Goal: Task Accomplishment & Management: Use online tool/utility

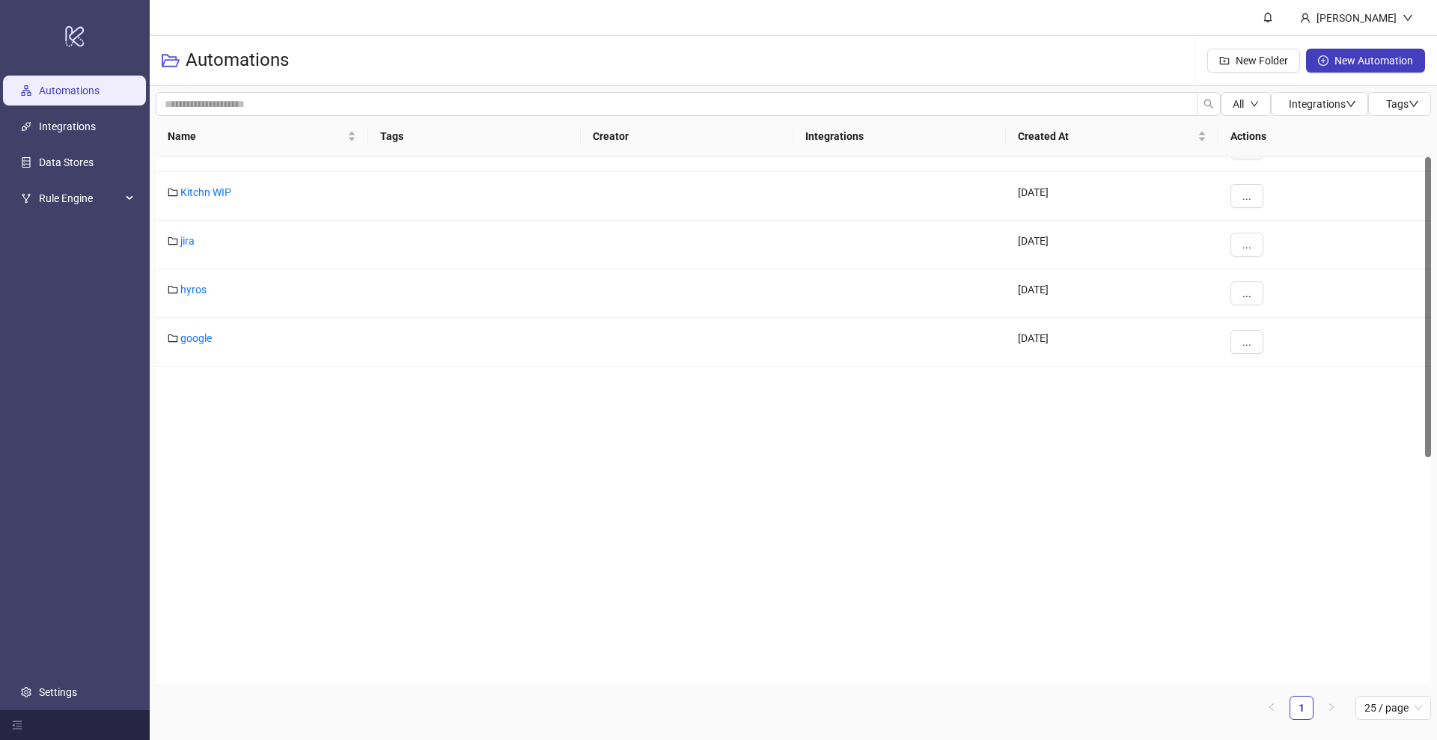
scroll to position [397, 0]
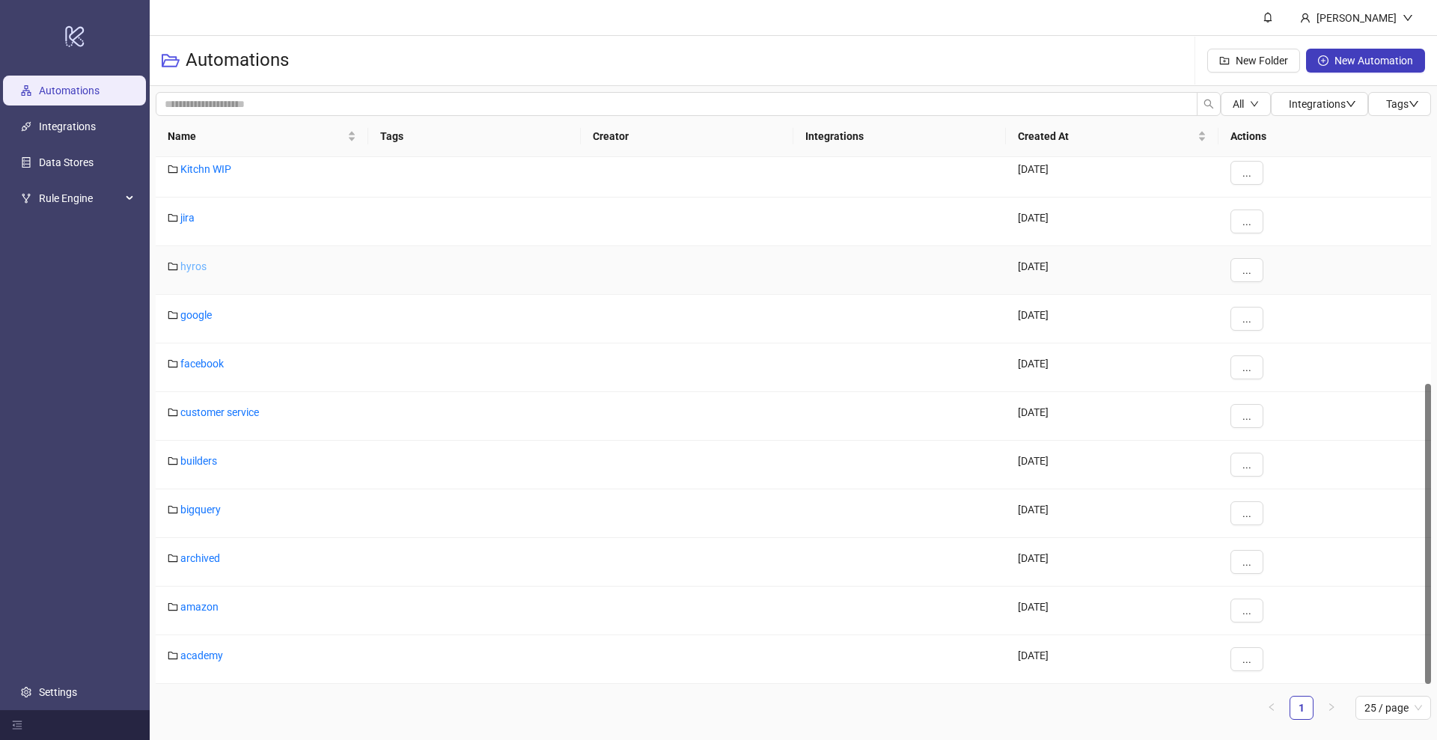
click at [195, 263] on link "hyros" at bounding box center [193, 266] width 26 height 12
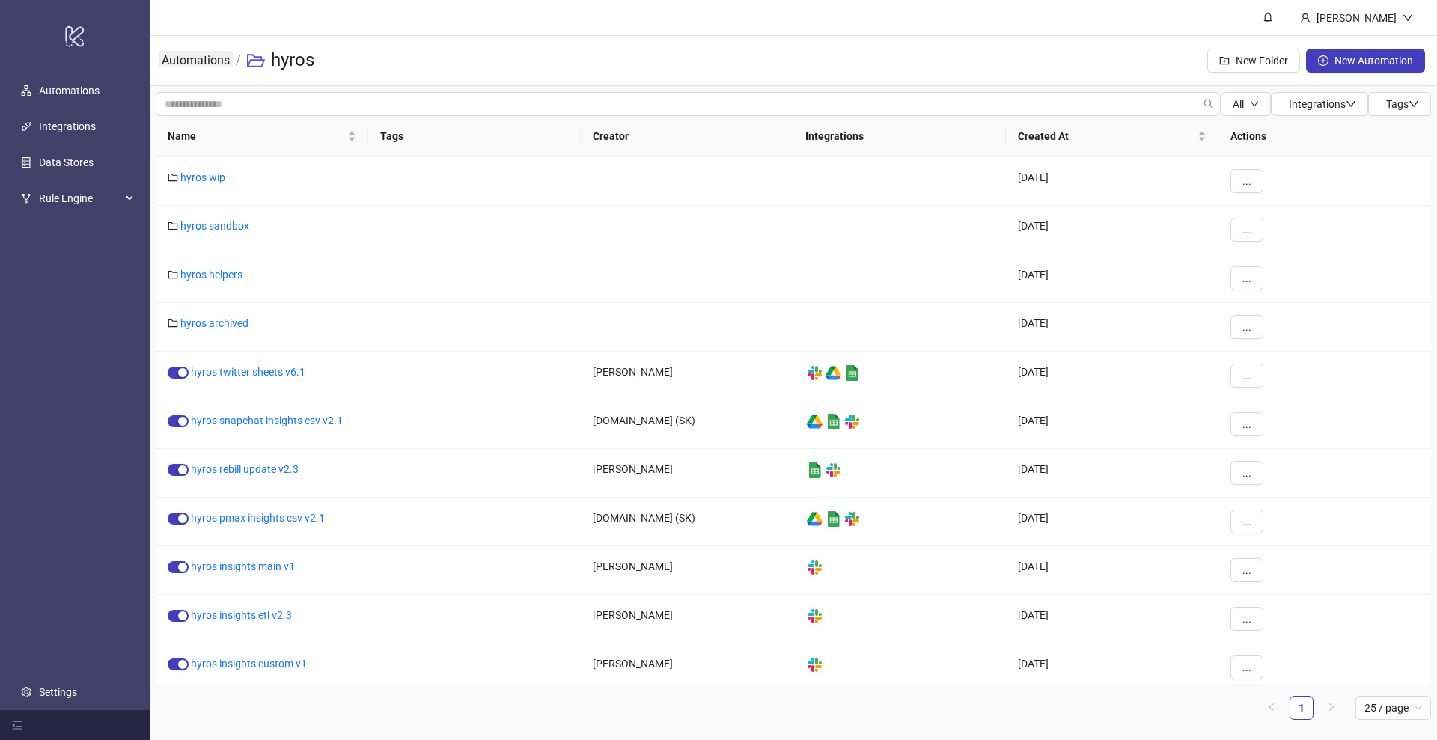
click at [213, 62] on link "Automations" at bounding box center [196, 59] width 74 height 16
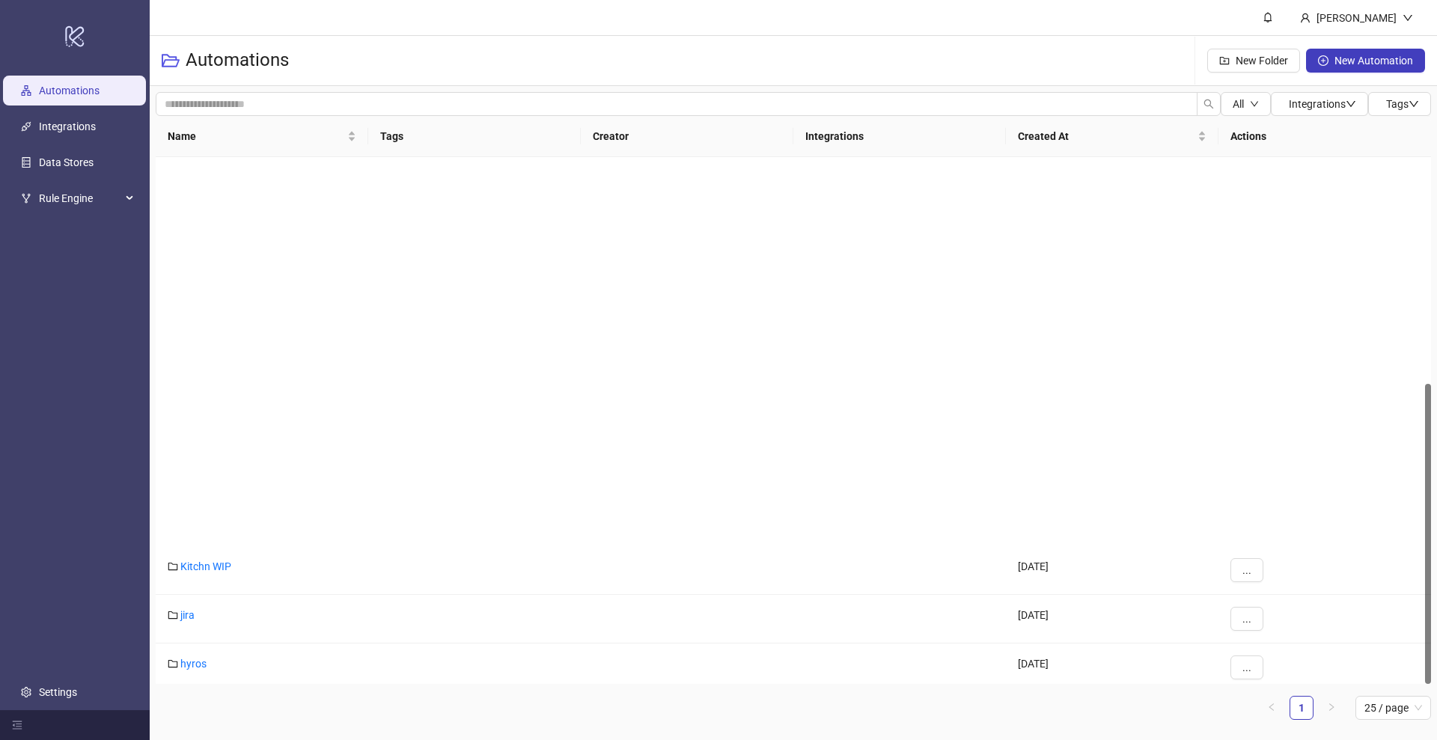
scroll to position [397, 0]
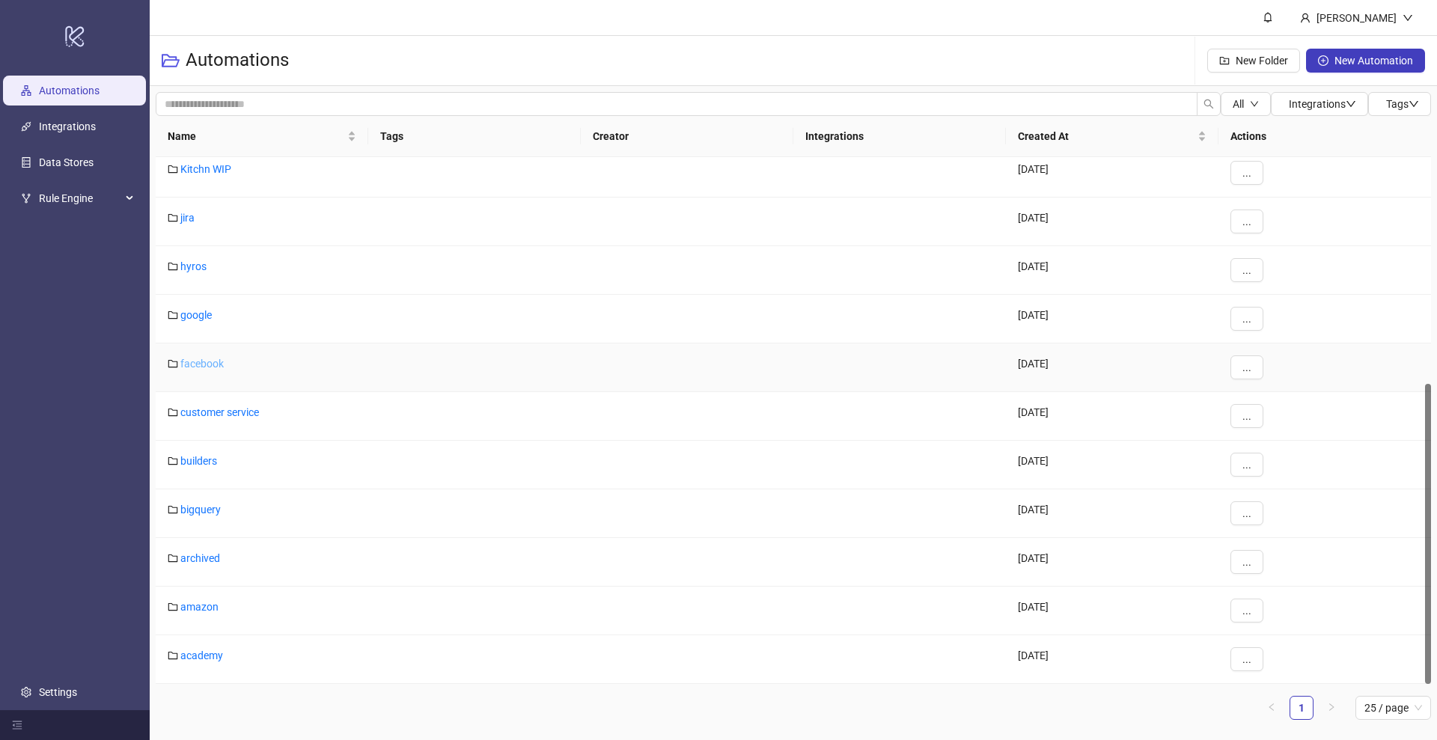
click at [200, 364] on link "facebook" at bounding box center [201, 364] width 43 height 12
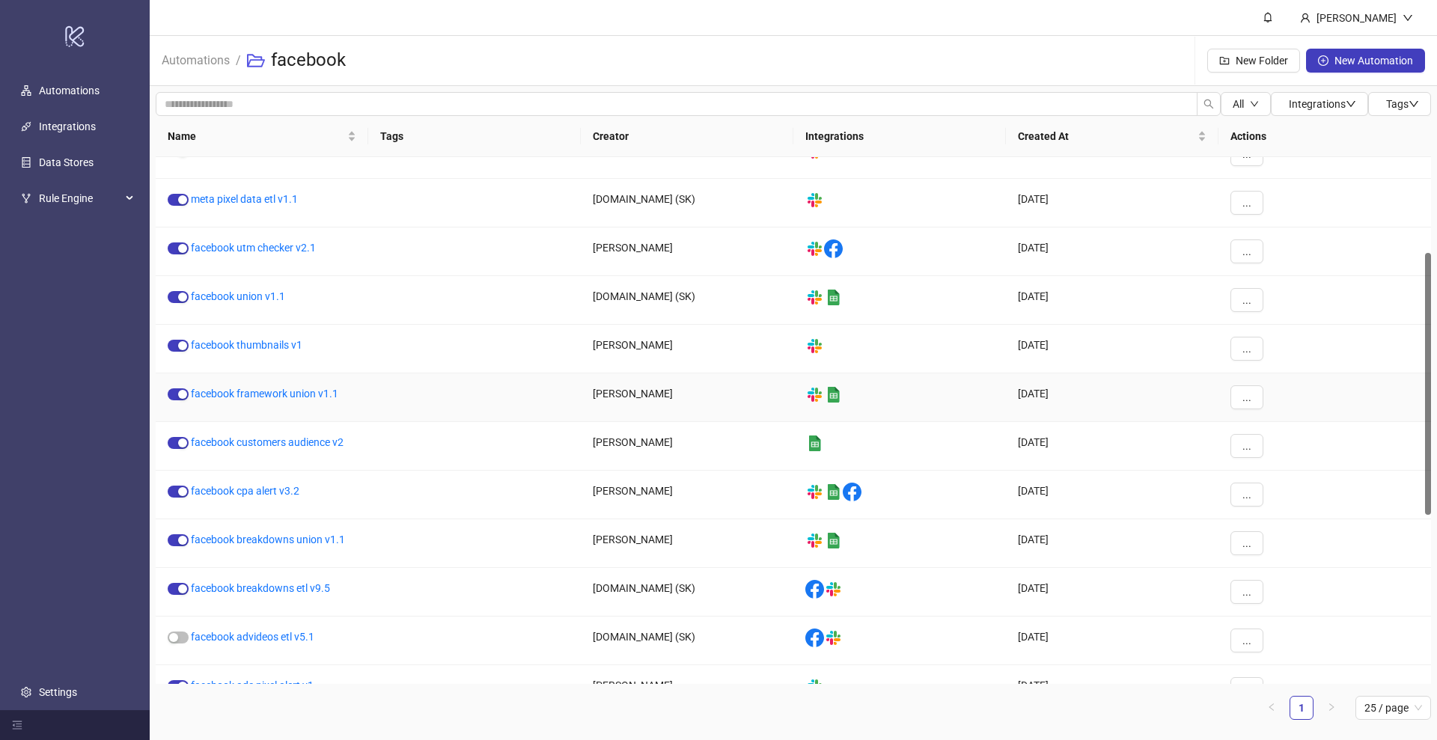
scroll to position [4, 0]
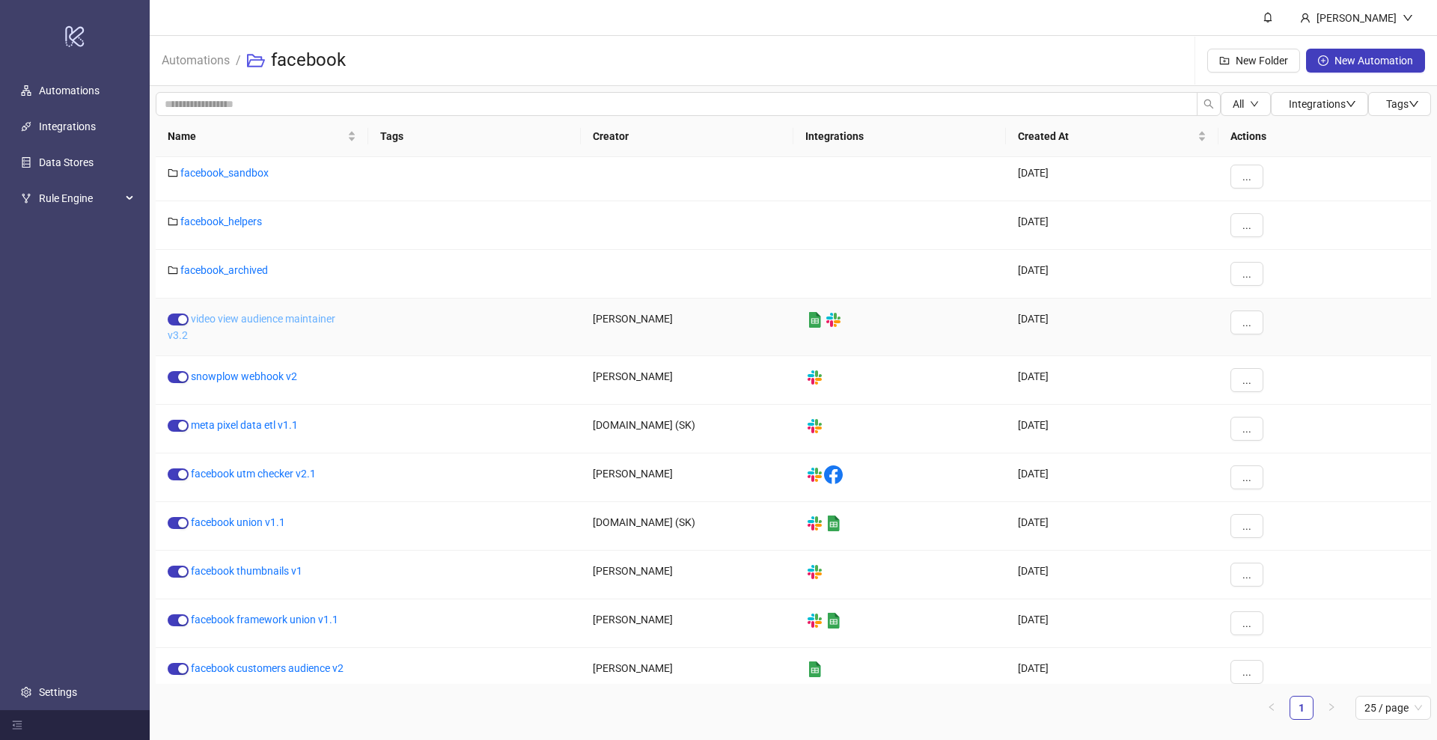
click at [263, 316] on link "video view audience maintainer v3.2" at bounding box center [252, 327] width 168 height 28
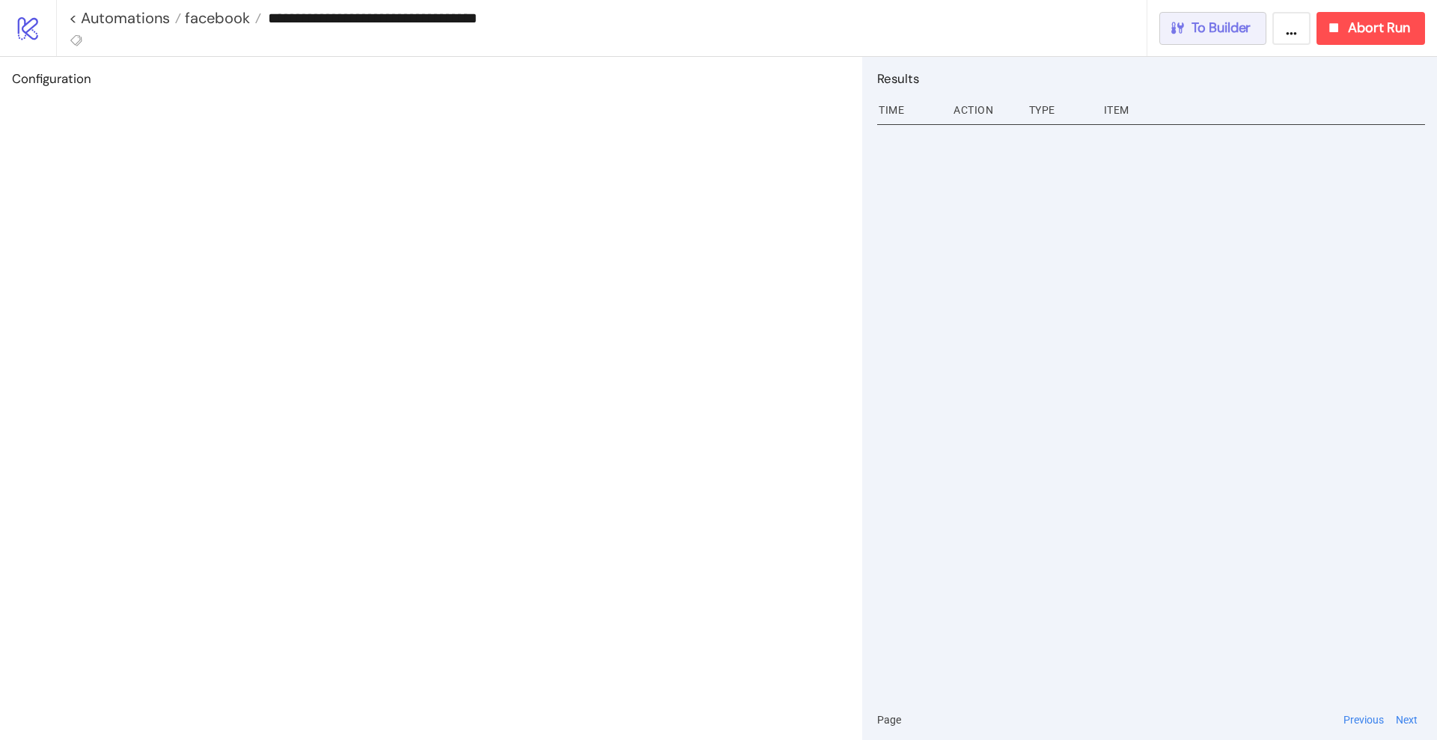
click at [1236, 35] on span "To Builder" at bounding box center [1221, 27] width 60 height 17
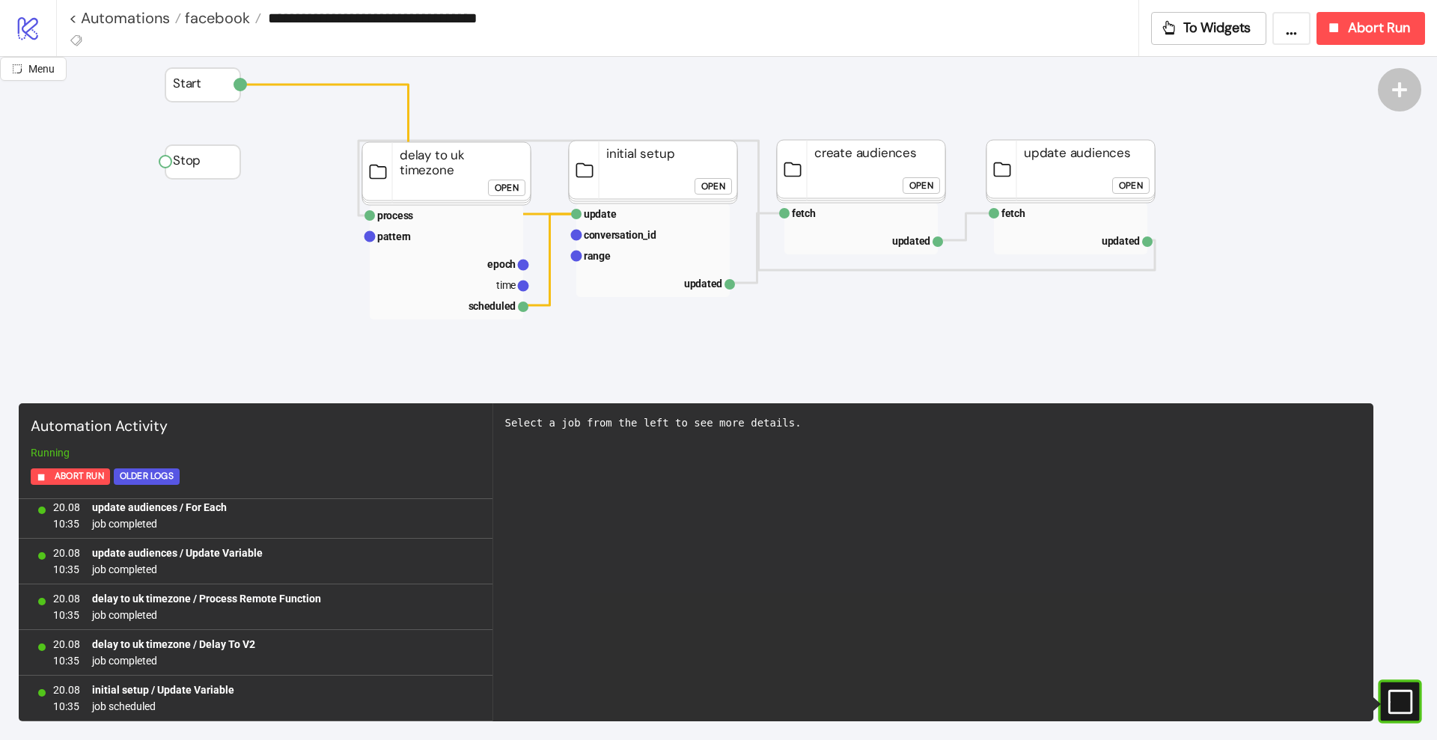
scroll to position [187, 0]
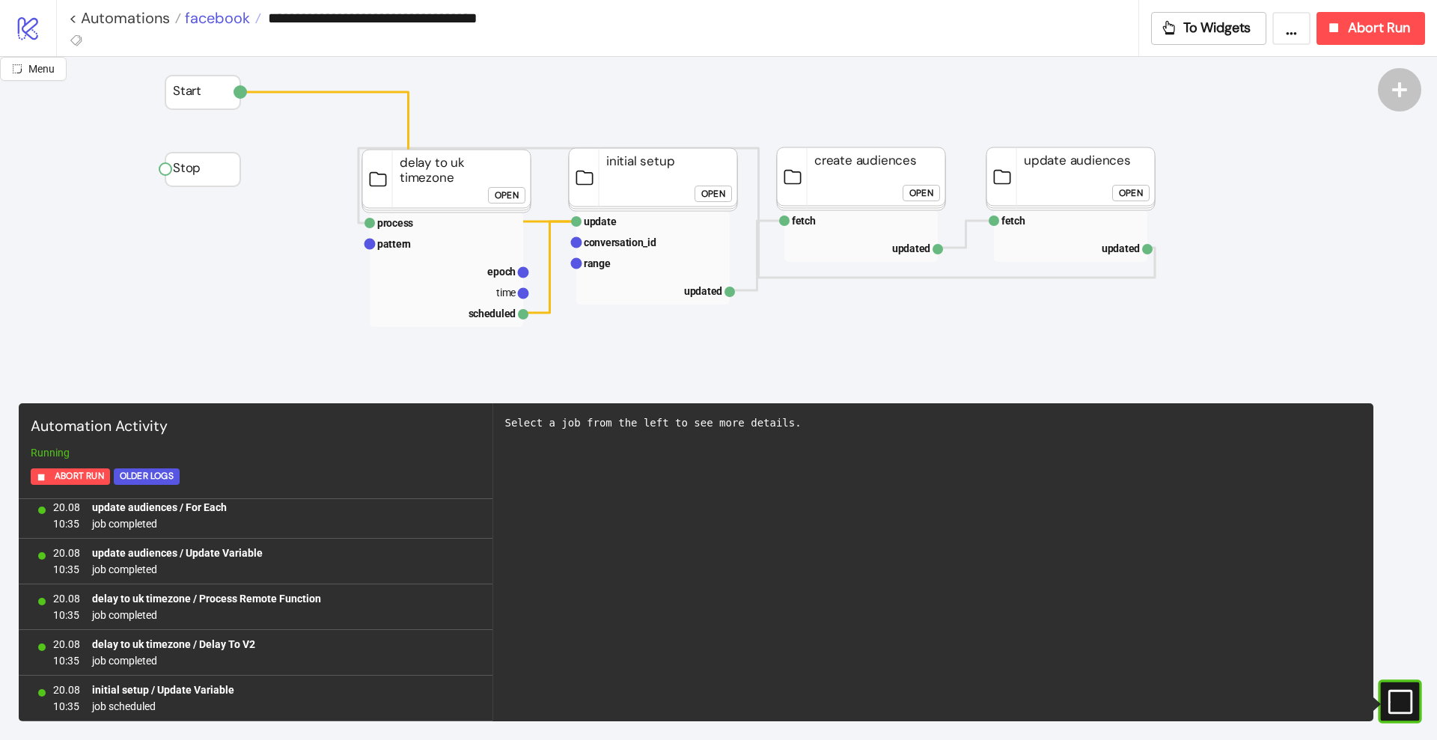
click at [225, 19] on span "facebook" at bounding box center [215, 17] width 69 height 19
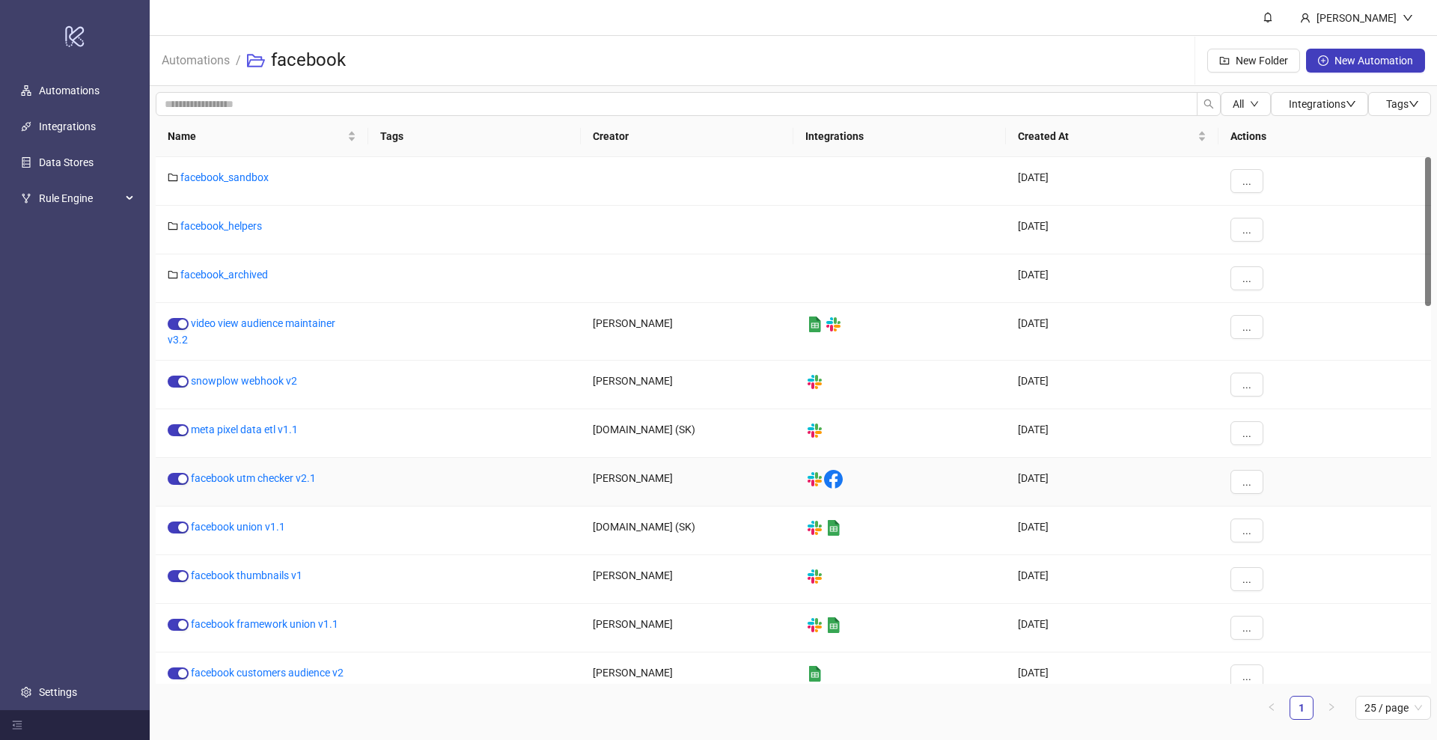
scroll to position [94, 0]
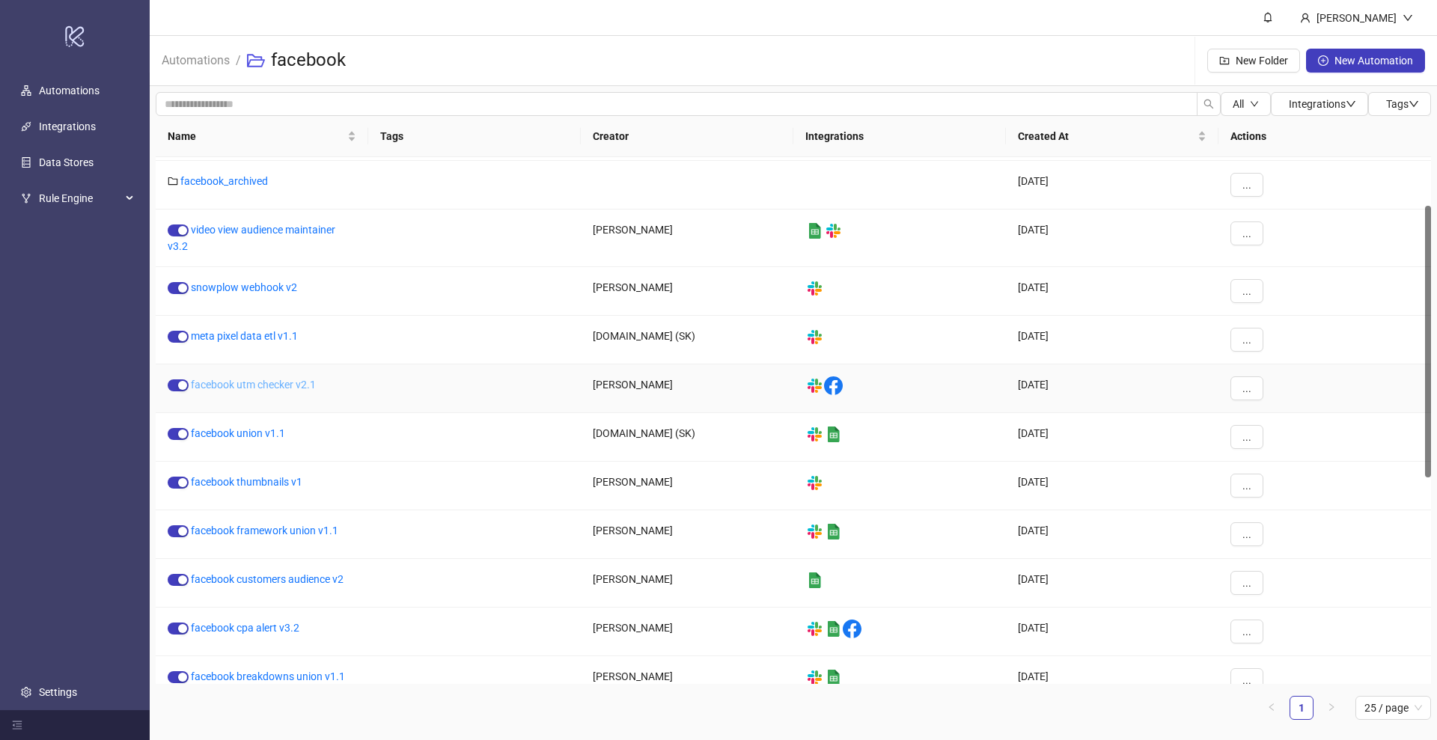
click at [241, 384] on link "facebook utm checker v2.1" at bounding box center [253, 385] width 125 height 12
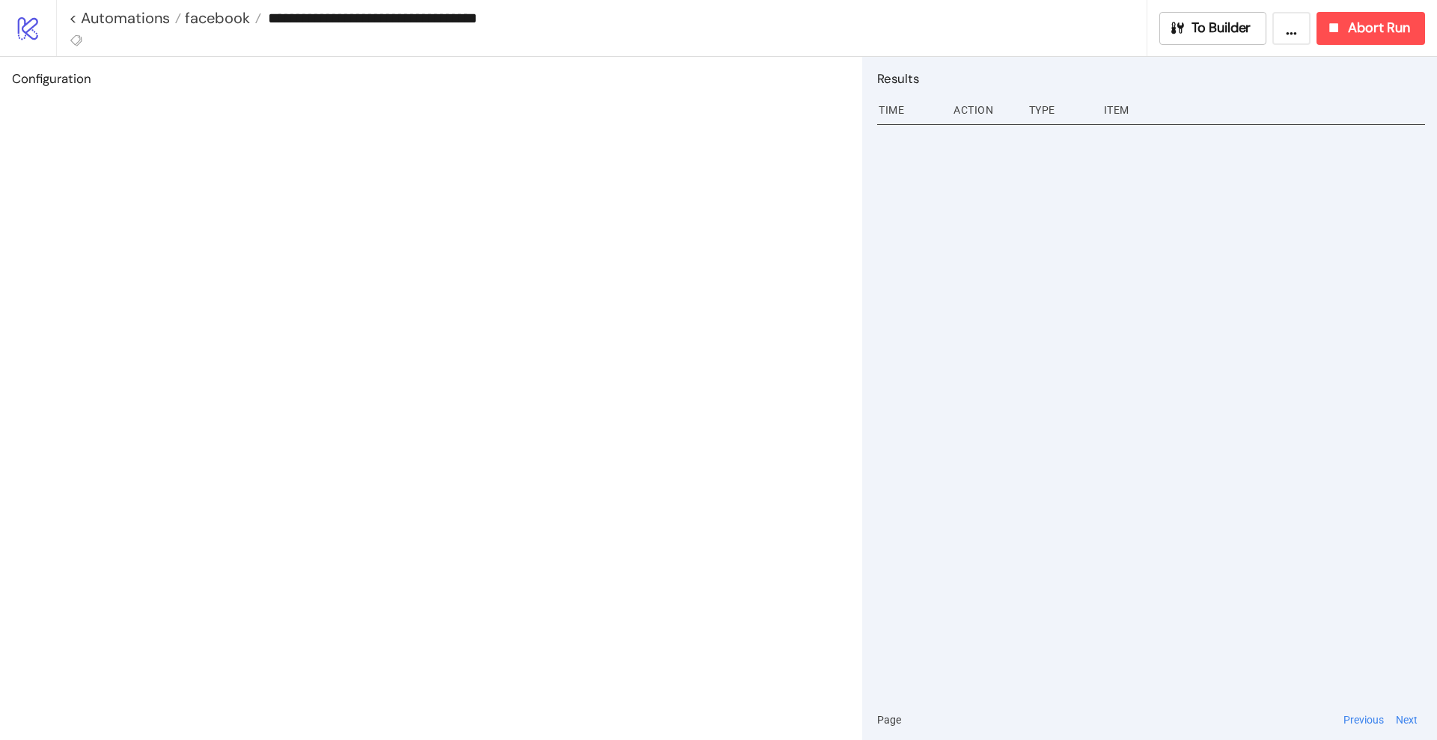
type input "**********"
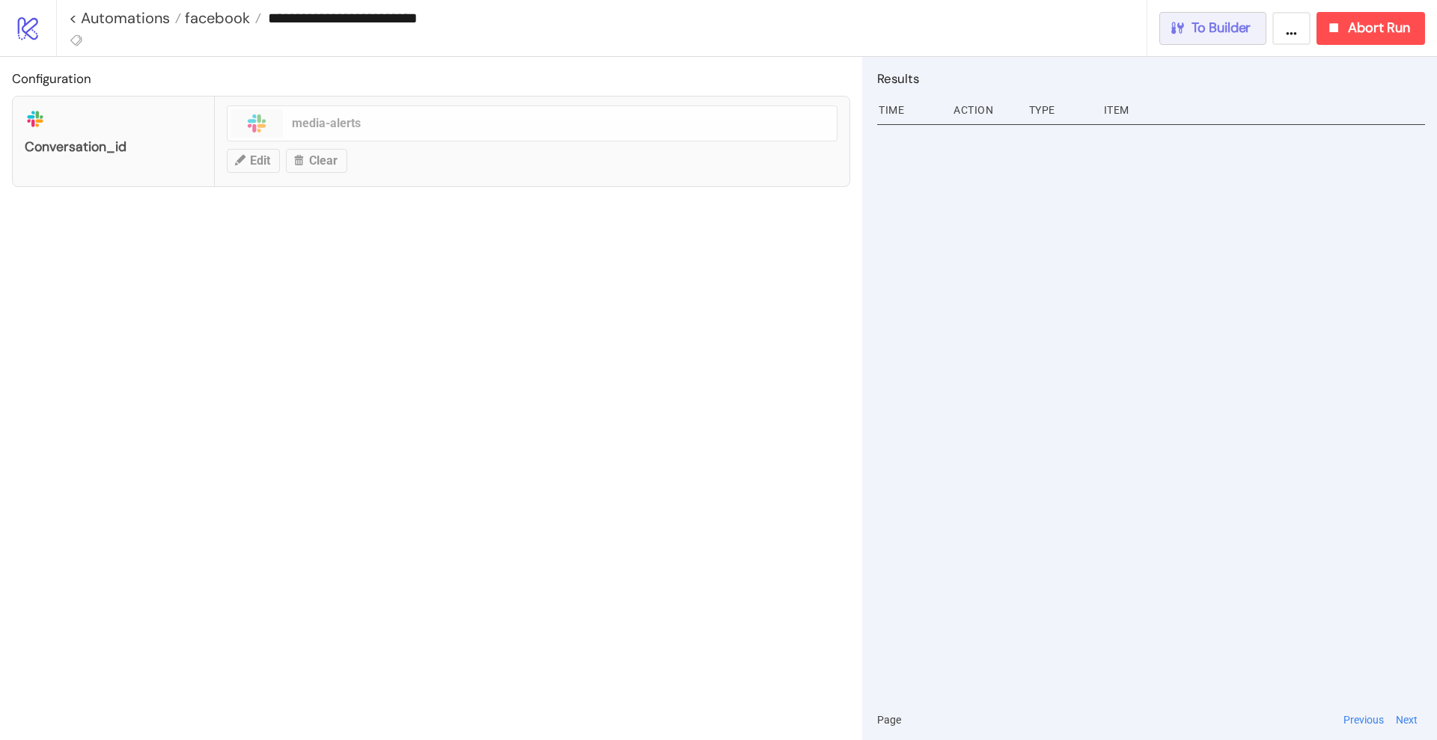
click at [1239, 29] on span "To Builder" at bounding box center [1221, 27] width 60 height 17
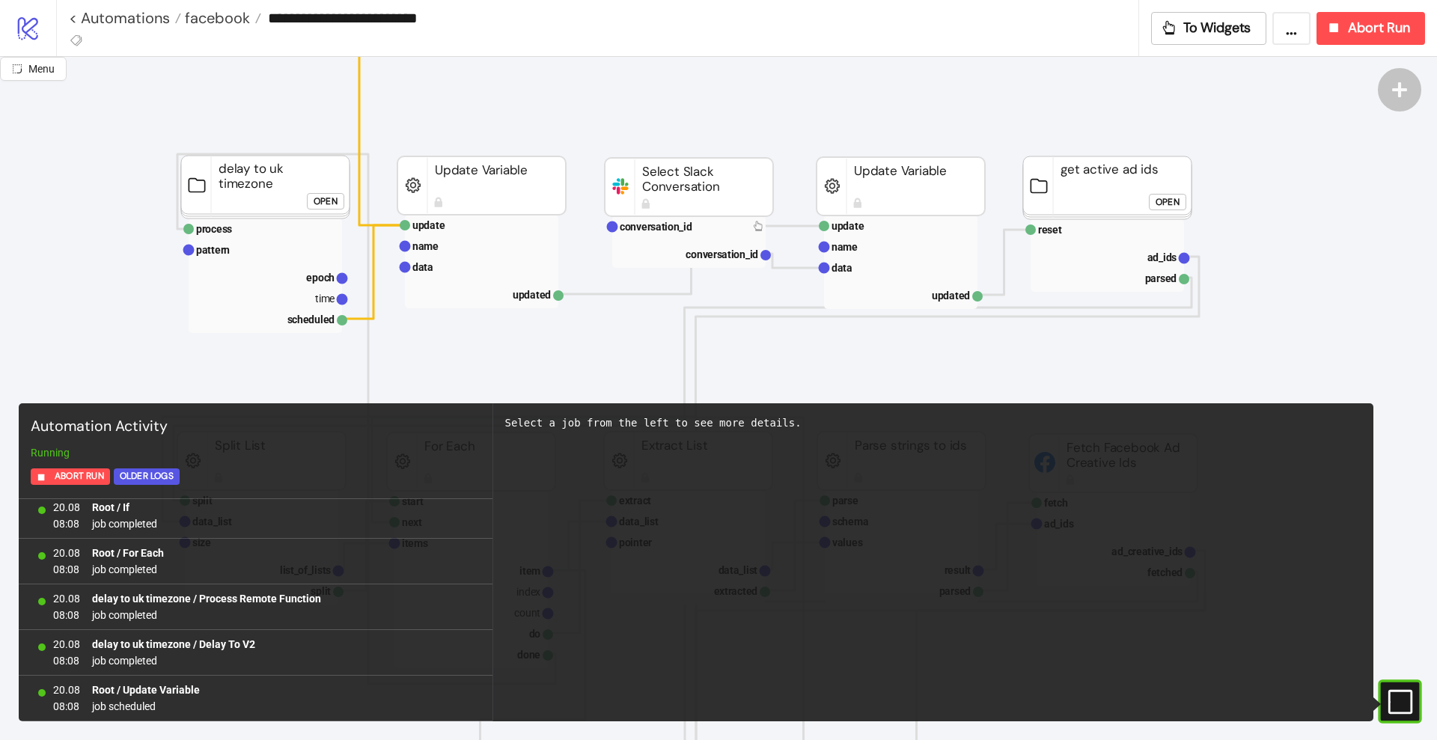
scroll to position [94, 0]
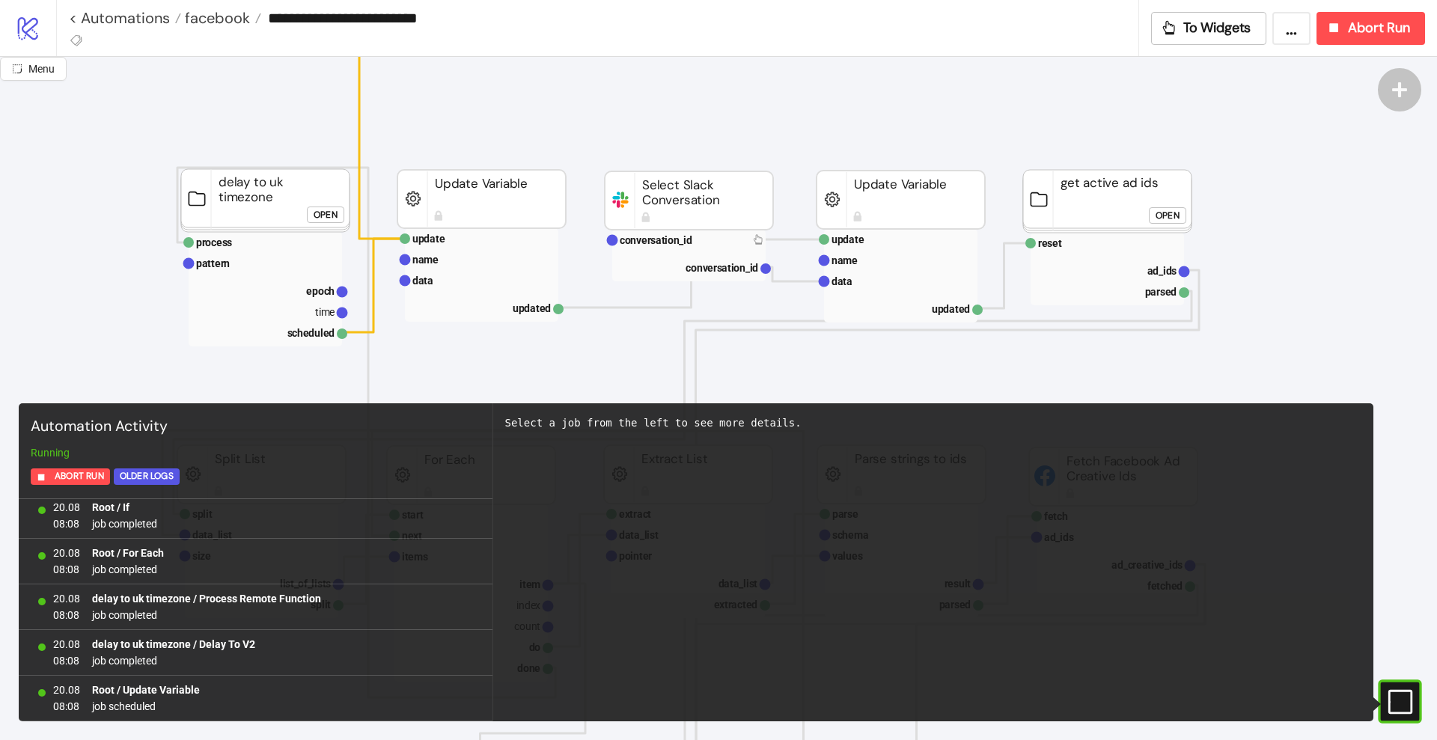
click at [1166, 213] on div "Open" at bounding box center [1167, 215] width 24 height 17
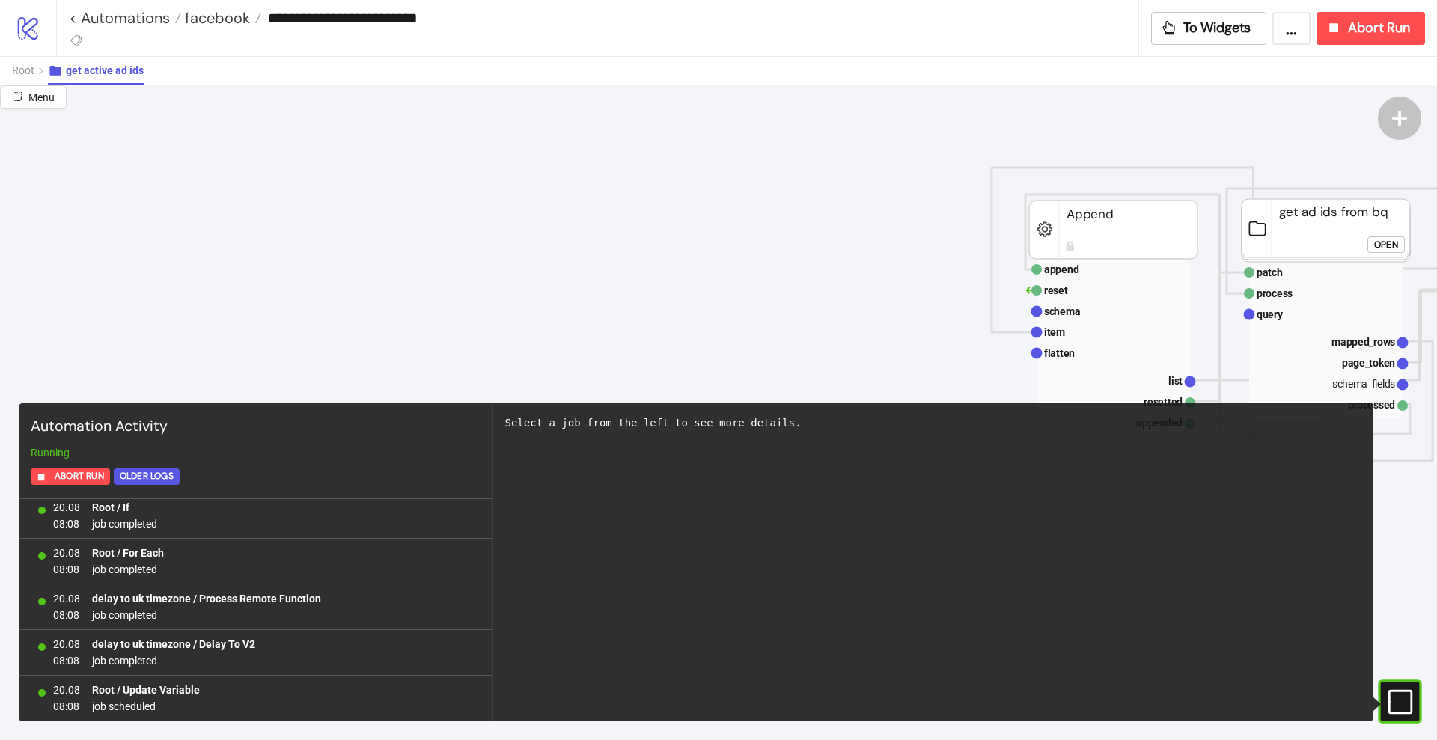
drag, startPoint x: 1400, startPoint y: 698, endPoint x: 1327, endPoint y: 628, distance: 101.6
click at [1393, 699] on rect at bounding box center [1381, 702] width 22 height 22
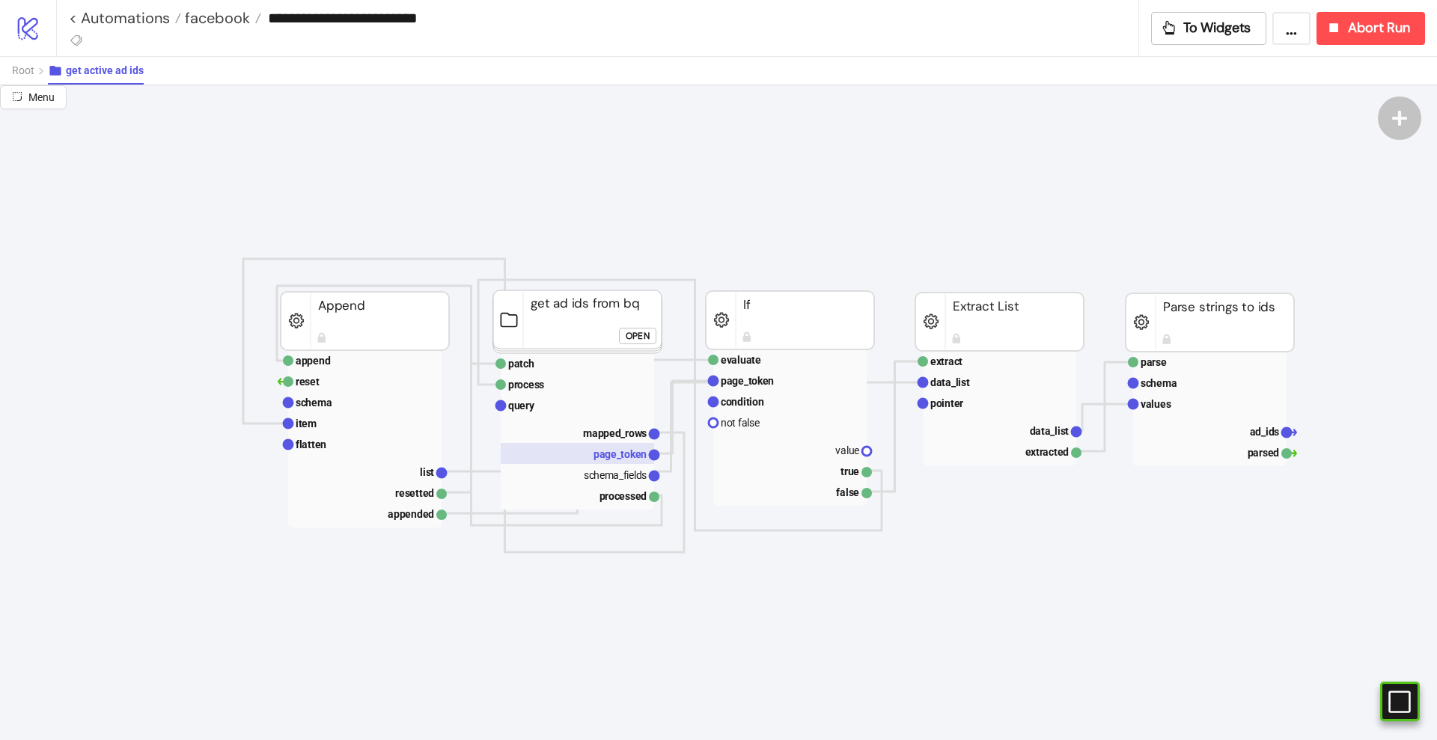
scroll to position [0, 748]
click at [387, 474] on rect at bounding box center [364, 473] width 153 height 21
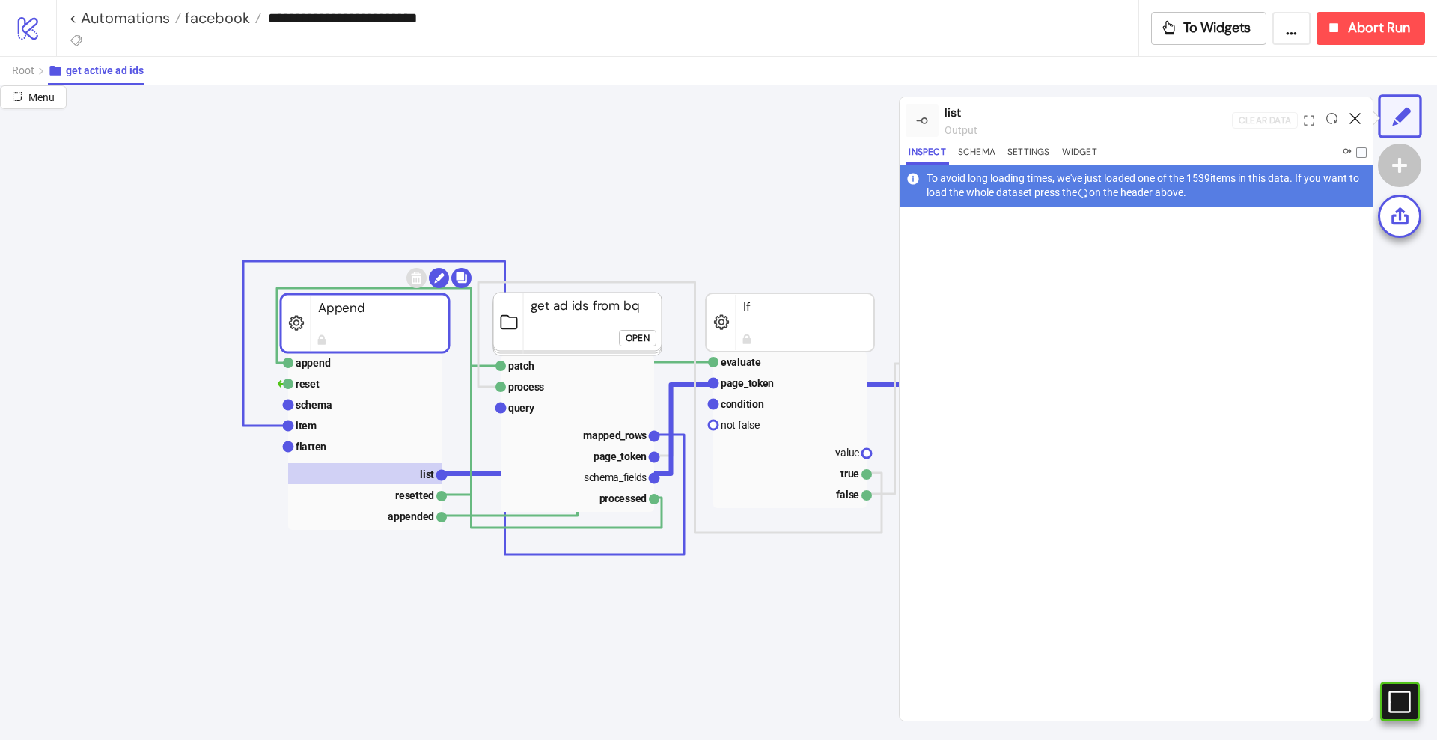
click at [1359, 118] on icon at bounding box center [1354, 118] width 11 height 11
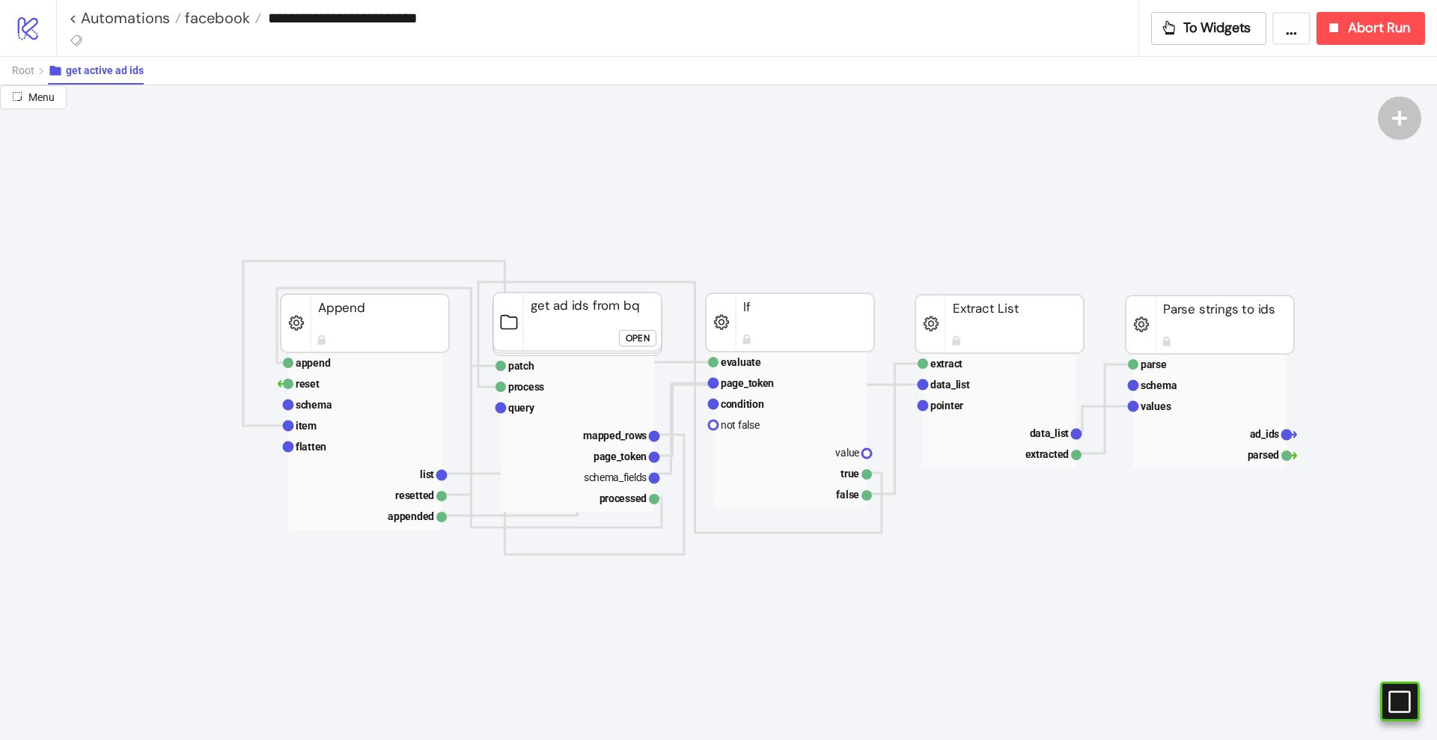
click at [28, 70] on span "Root" at bounding box center [23, 70] width 22 height 12
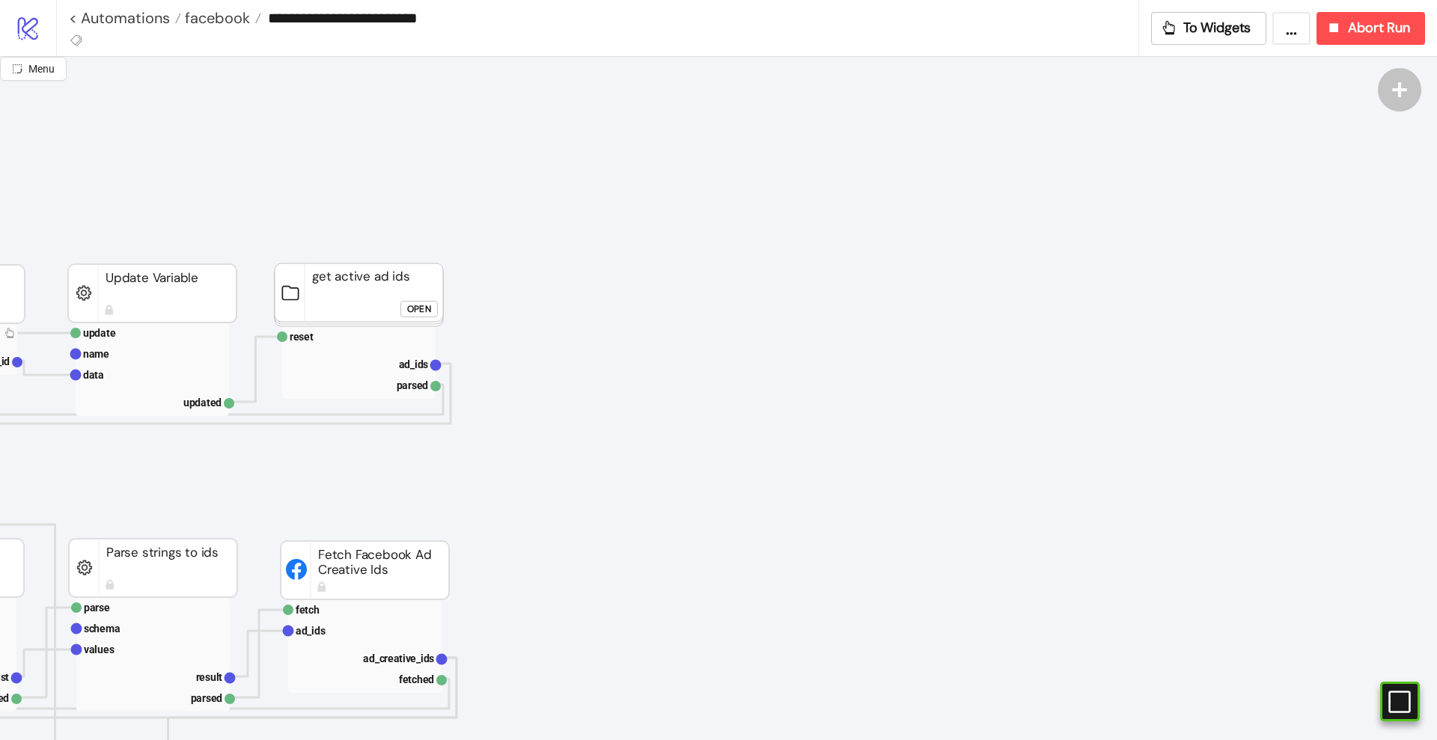
click at [364, 291] on rect at bounding box center [359, 294] width 168 height 63
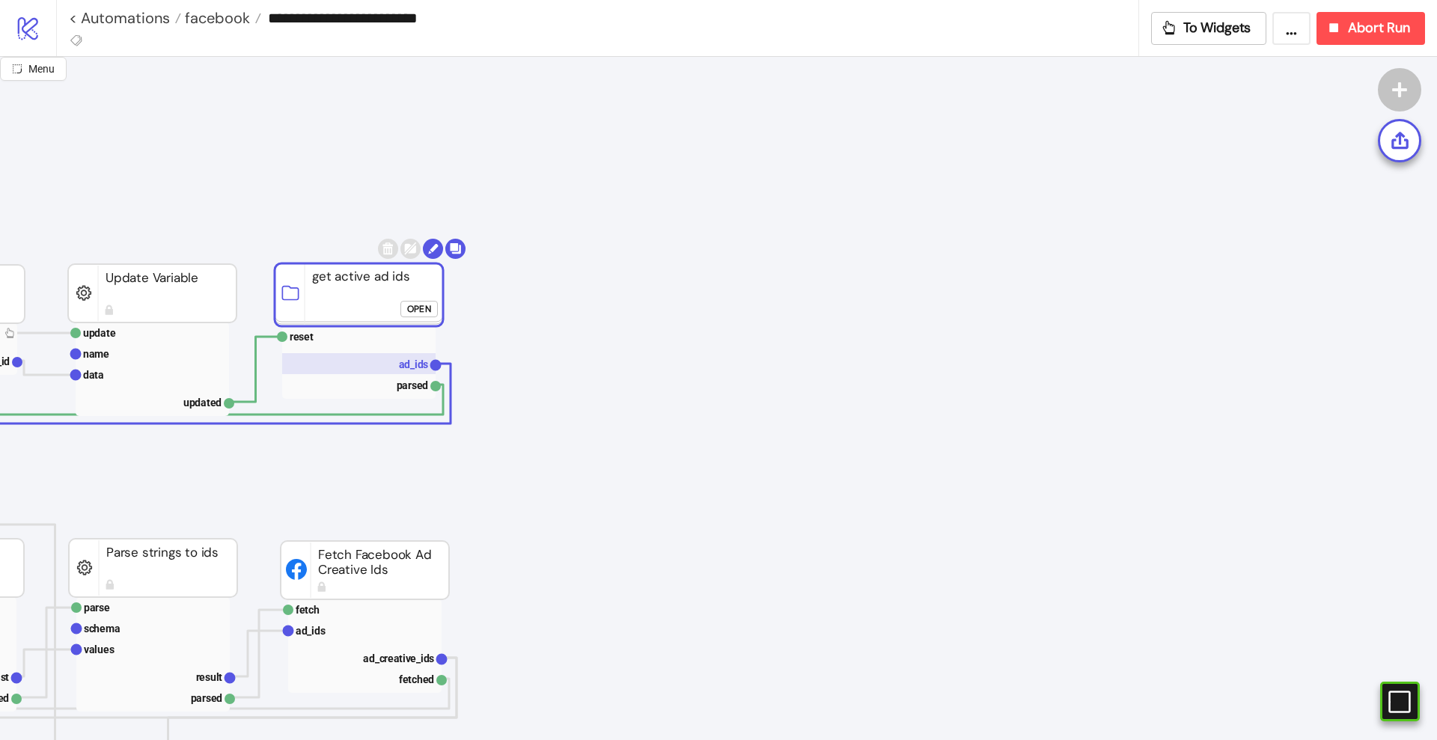
click at [415, 361] on text "ad_ids" at bounding box center [414, 364] width 30 height 12
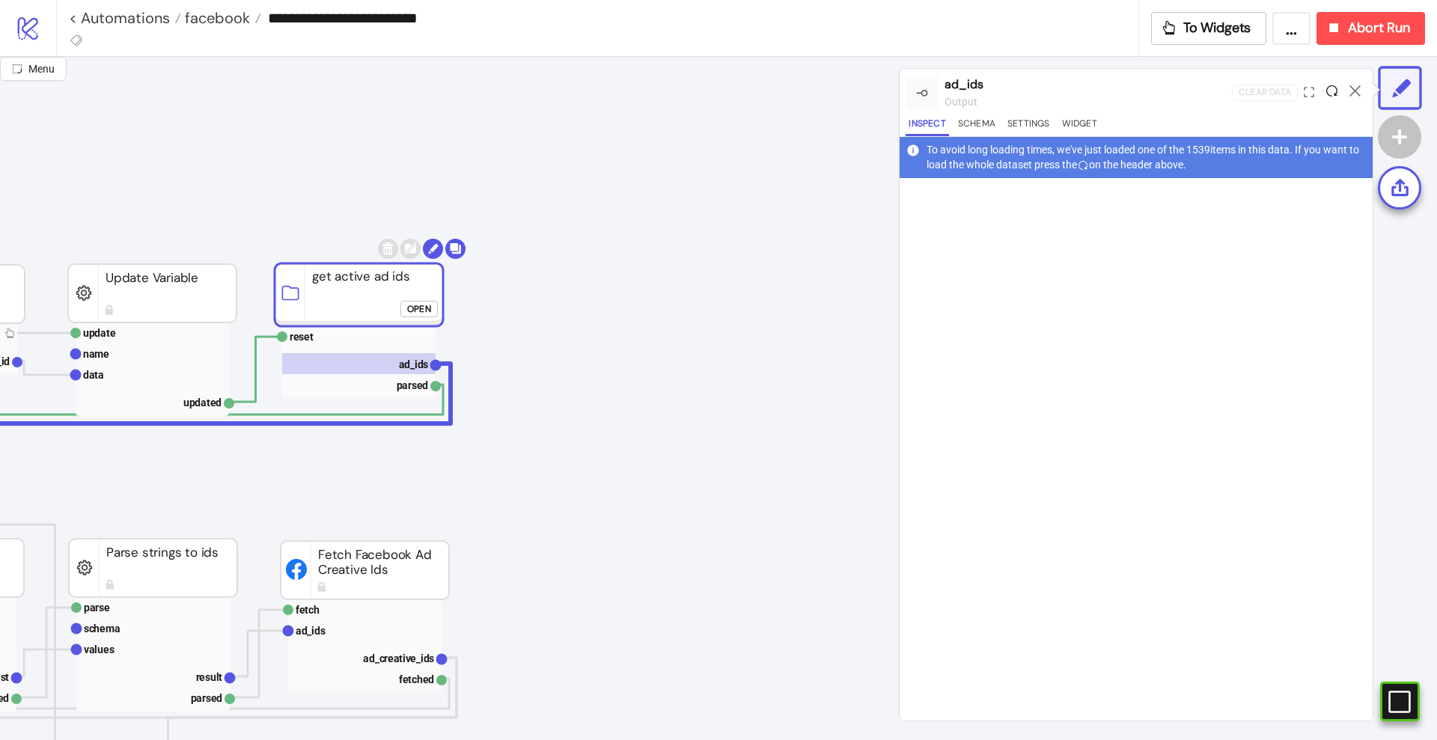
click at [1334, 88] on icon at bounding box center [1331, 90] width 11 height 11
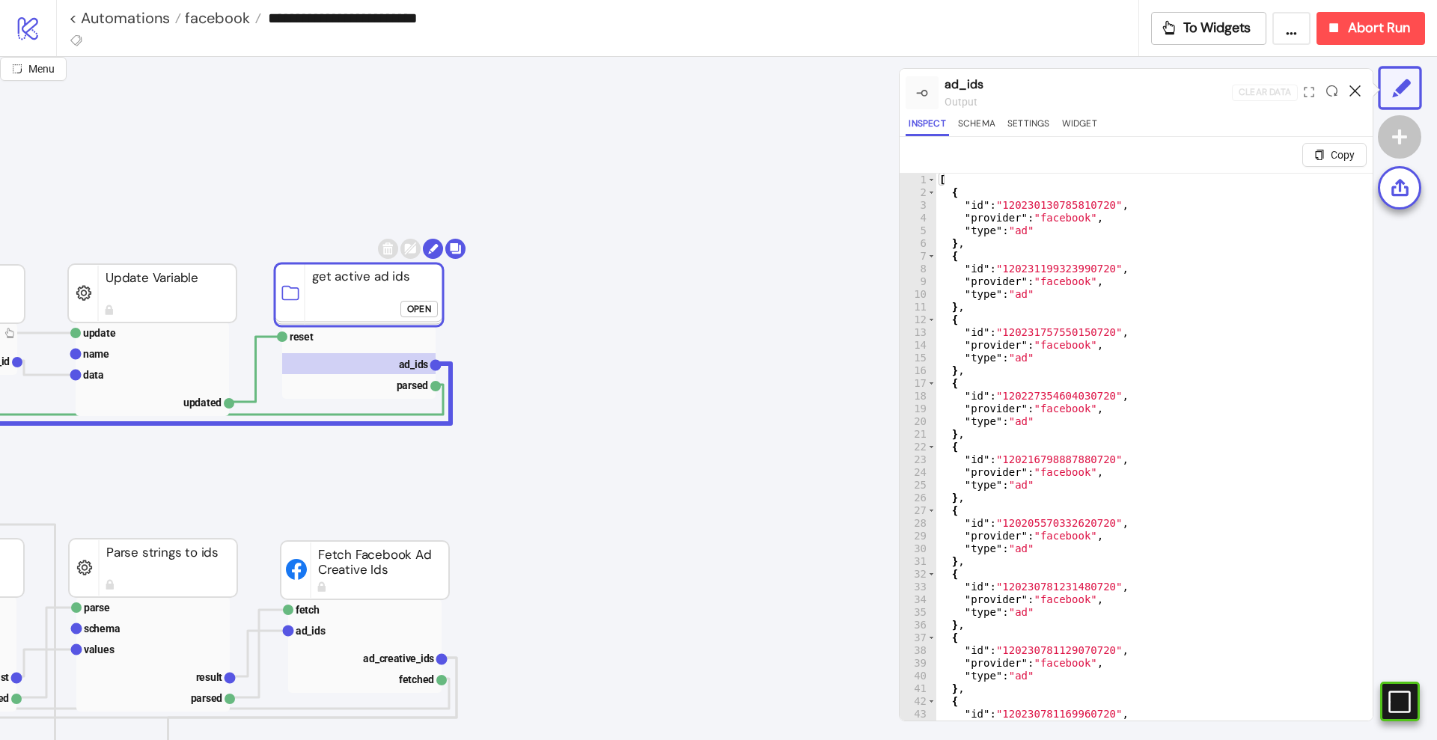
click at [1352, 88] on icon at bounding box center [1354, 90] width 11 height 11
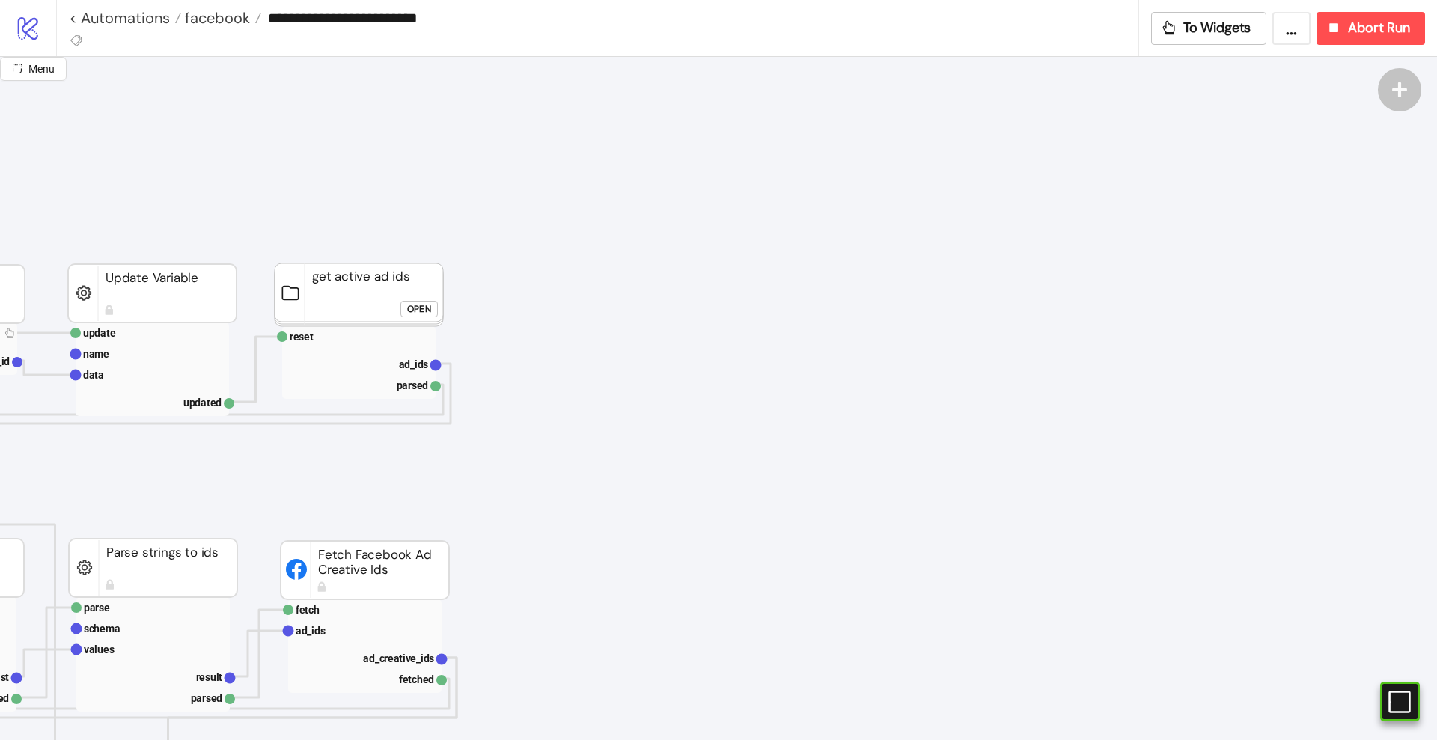
click at [406, 311] on button "Open" at bounding box center [418, 309] width 37 height 16
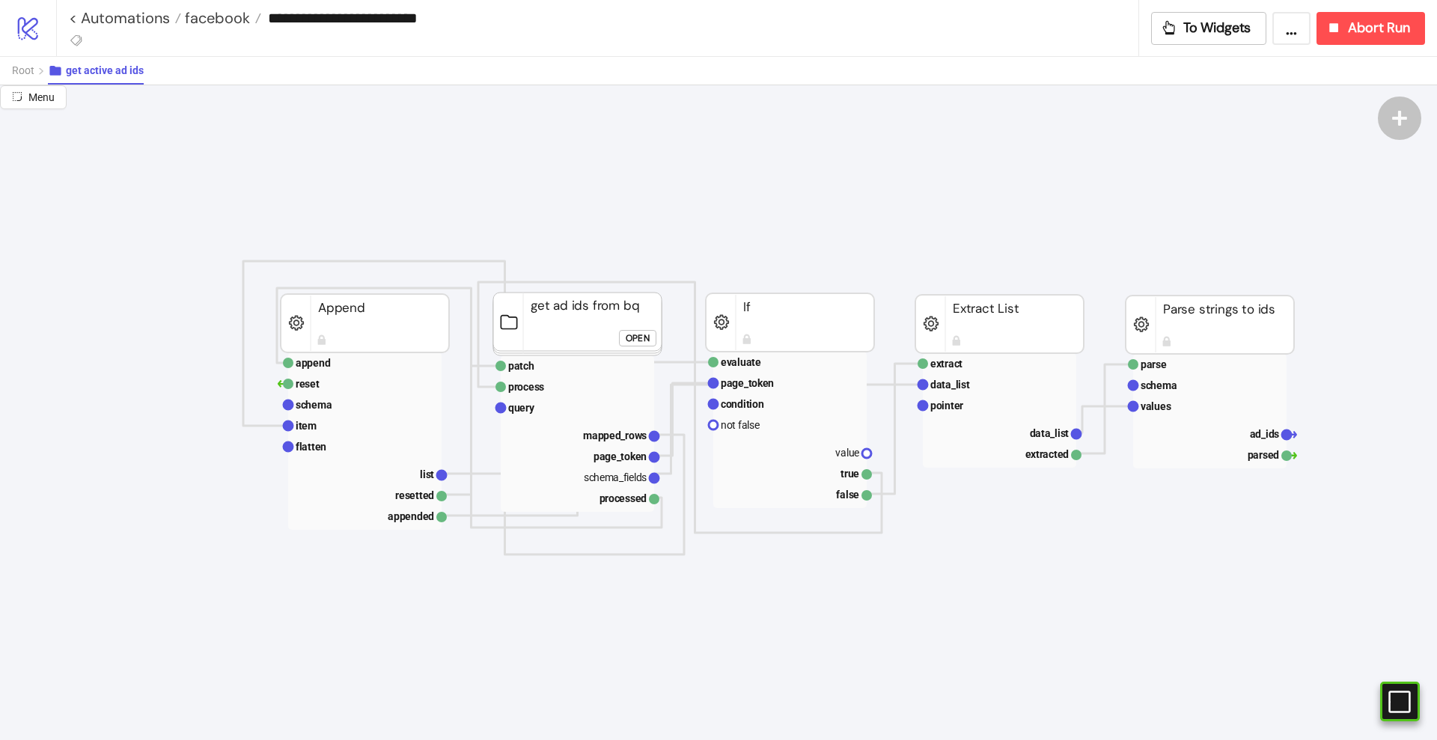
click at [575, 314] on rect at bounding box center [577, 324] width 168 height 63
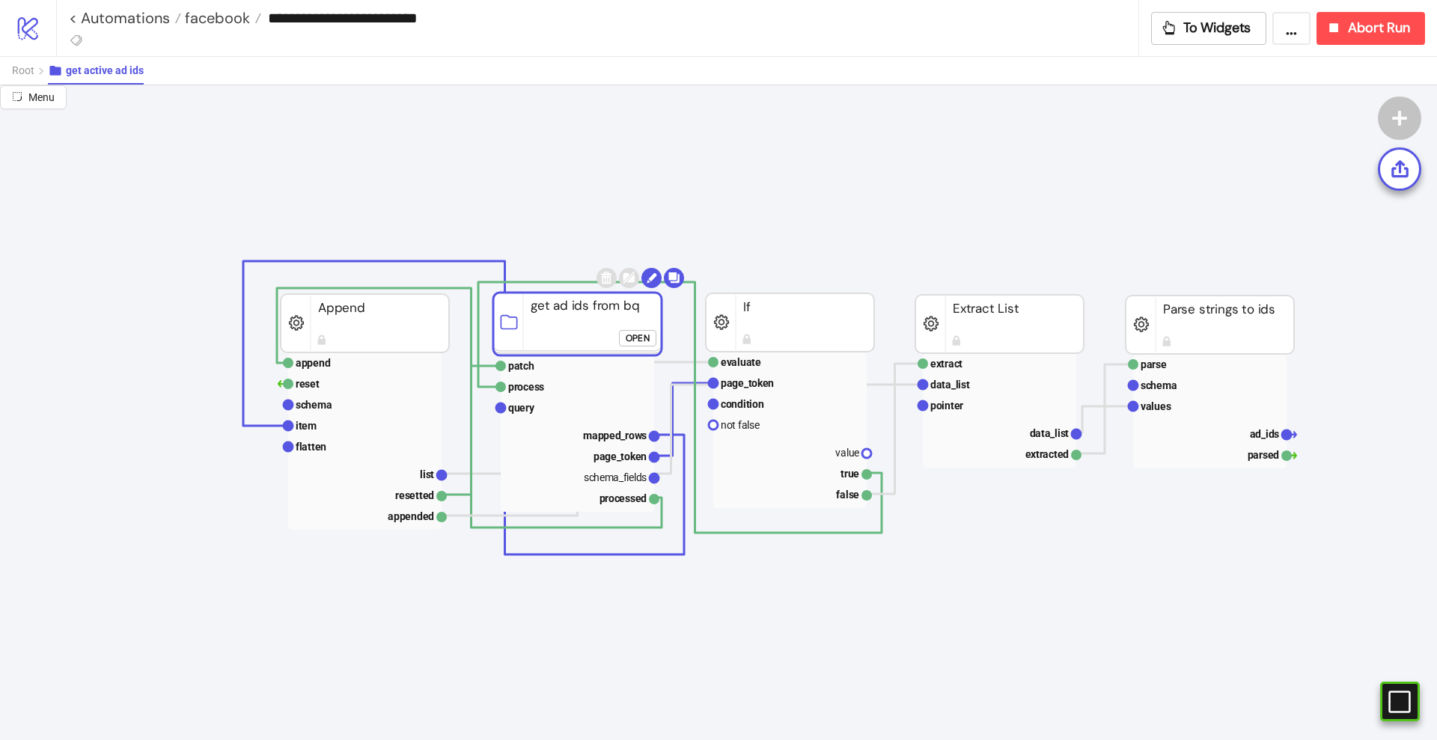
drag, startPoint x: 922, startPoint y: 599, endPoint x: 928, endPoint y: 577, distance: 23.2
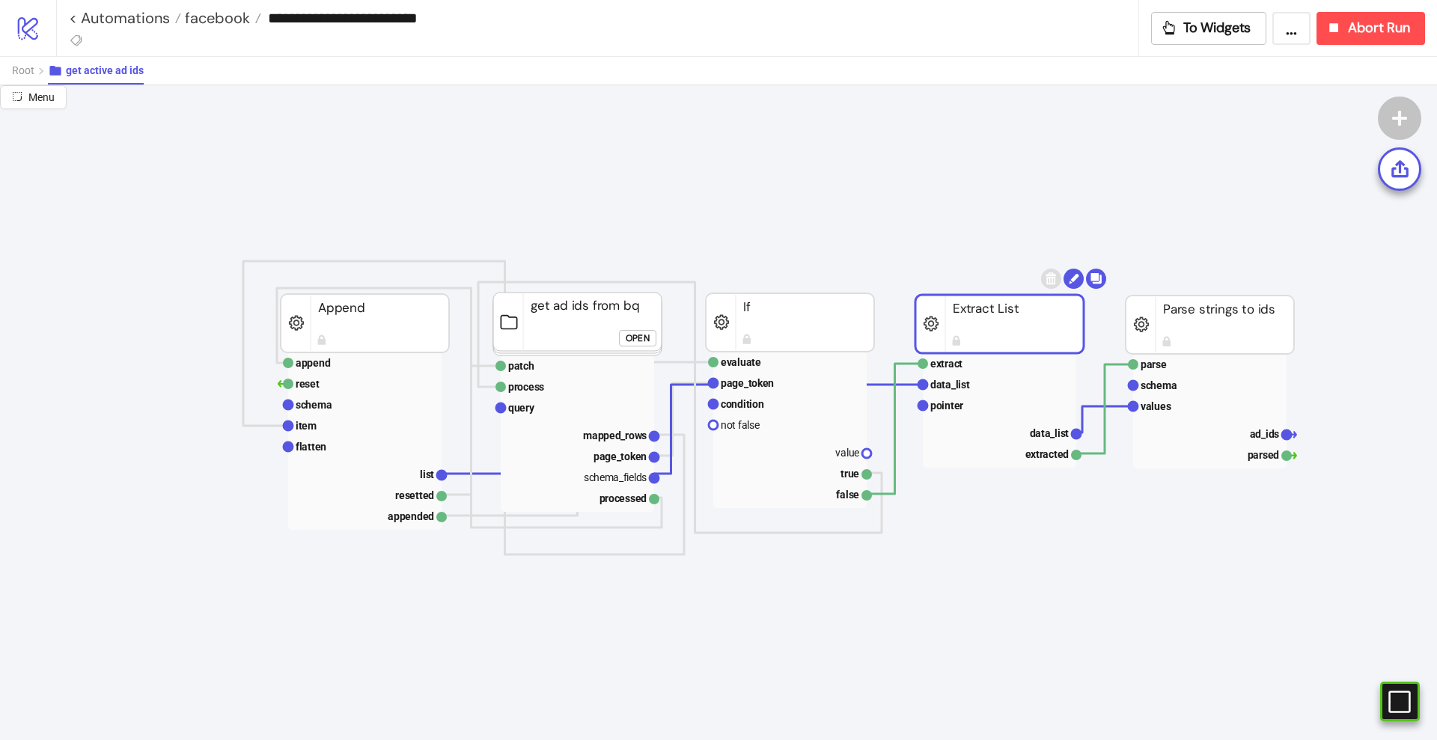
click at [939, 340] on rect at bounding box center [999, 324] width 168 height 58
click at [1049, 430] on text "data_list" at bounding box center [1050, 433] width 40 height 12
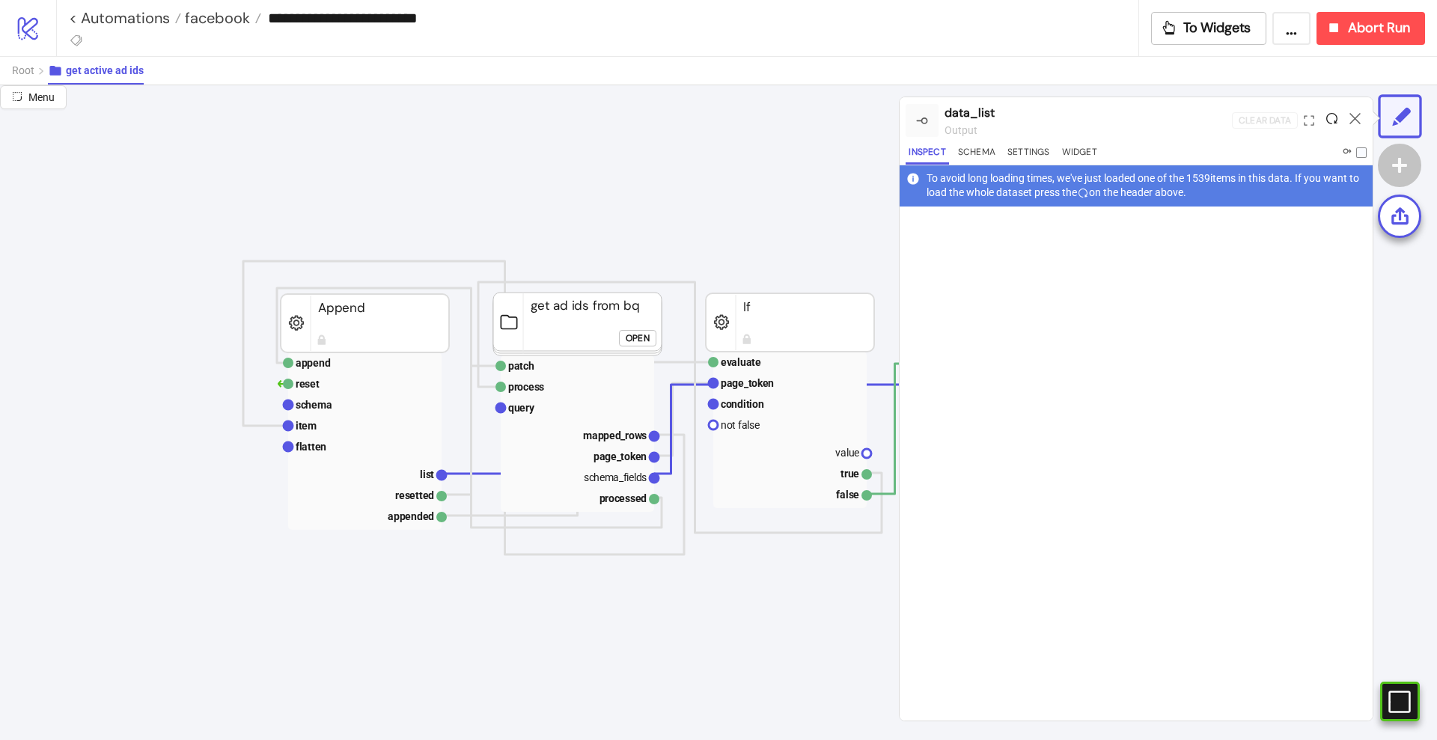
click at [1331, 117] on icon at bounding box center [1331, 118] width 11 height 11
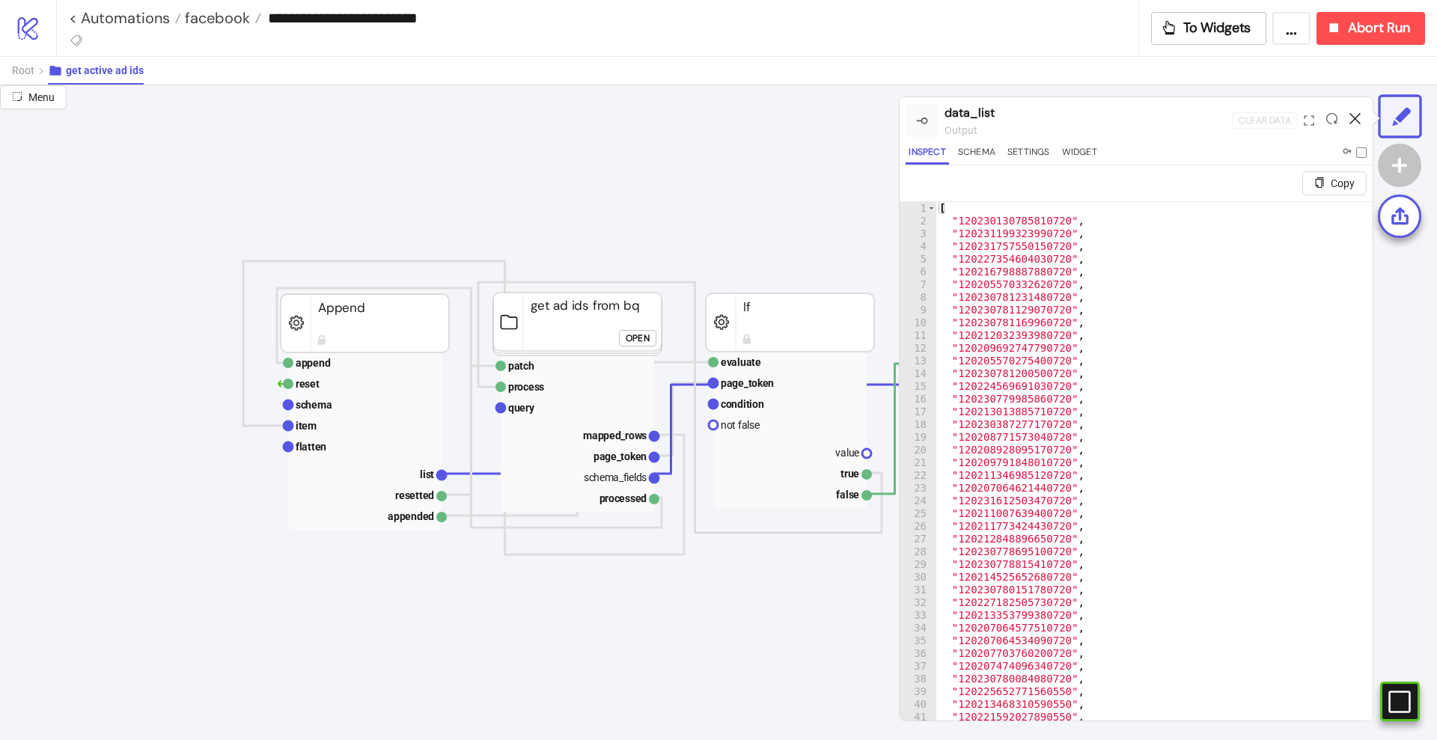
click at [1356, 122] on icon at bounding box center [1354, 118] width 11 height 11
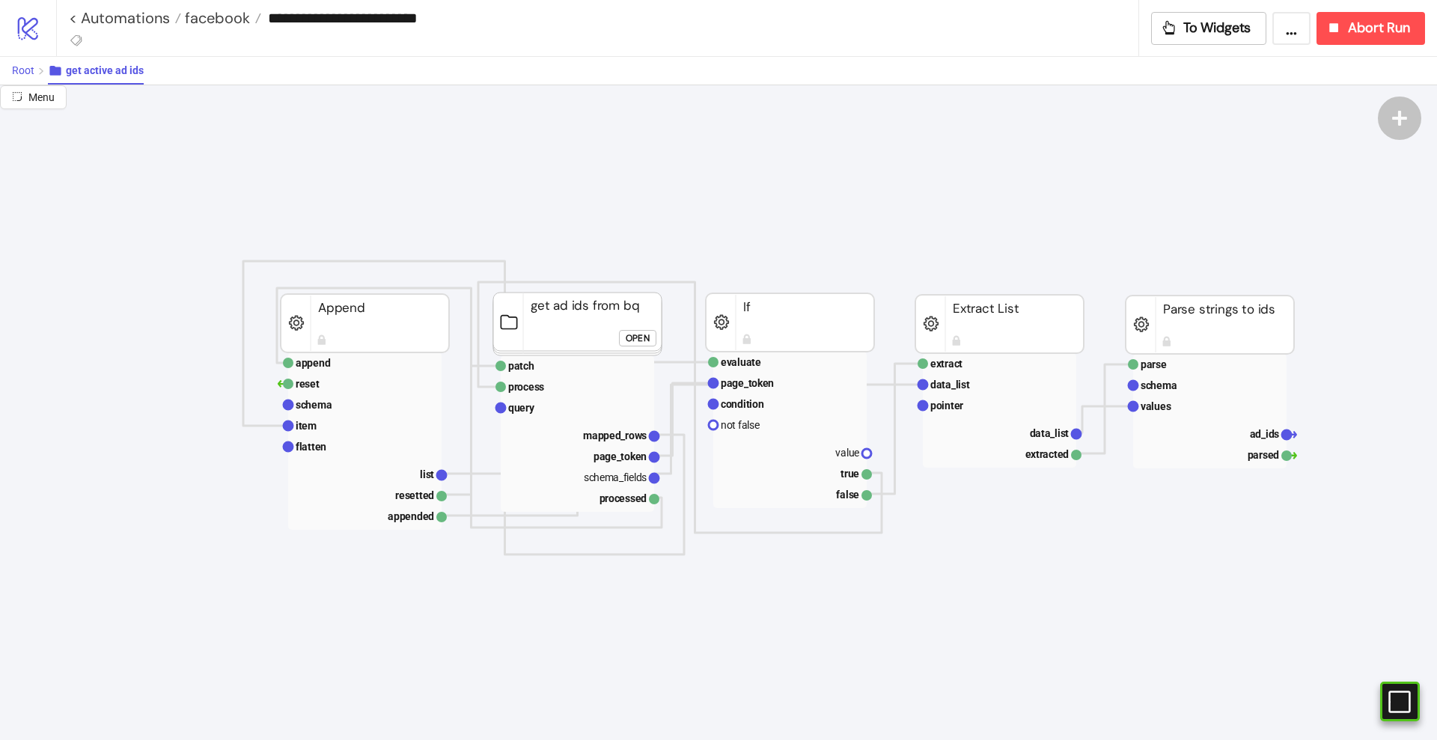
click at [16, 76] on button "Root" at bounding box center [30, 71] width 36 height 28
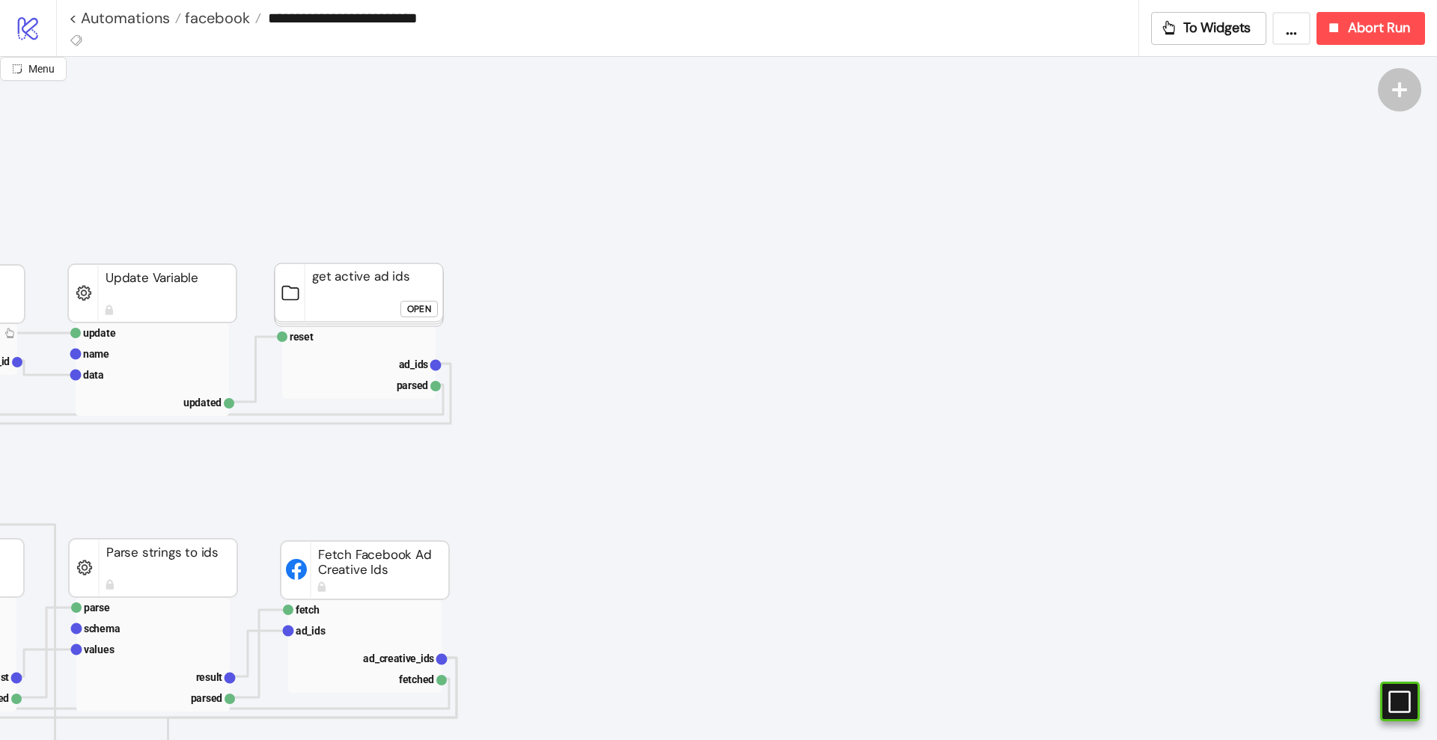
click at [359, 280] on rect at bounding box center [359, 294] width 168 height 63
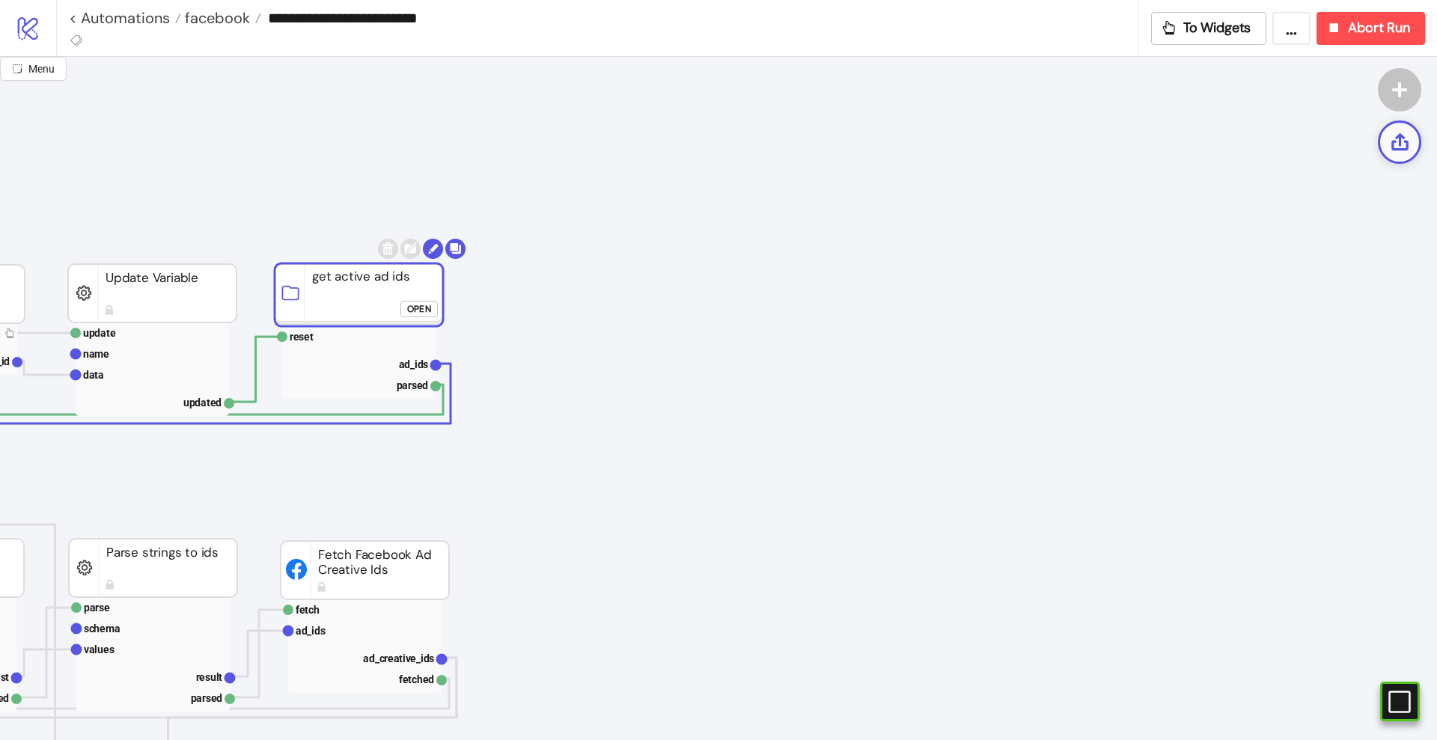
click at [1399, 141] on icon at bounding box center [1399, 141] width 17 height 17
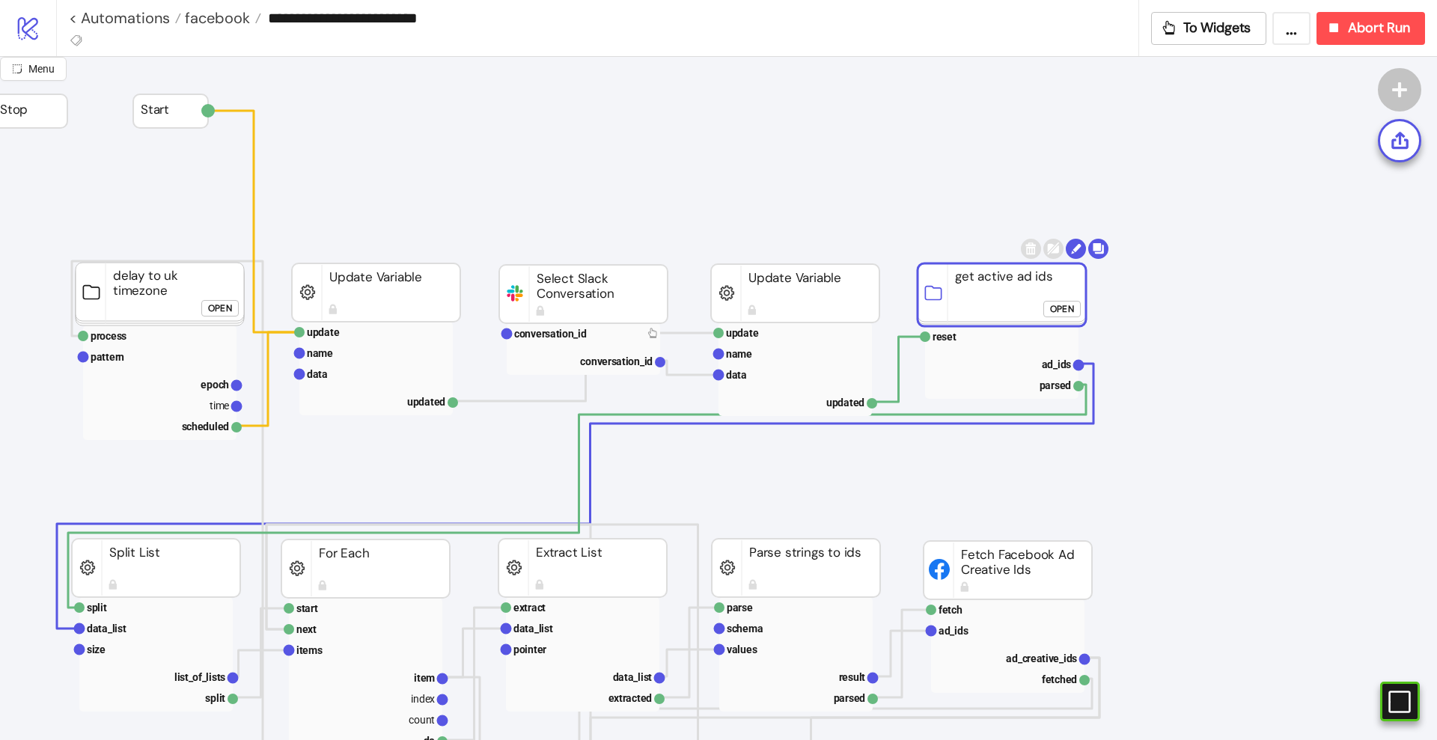
scroll to position [0, 0]
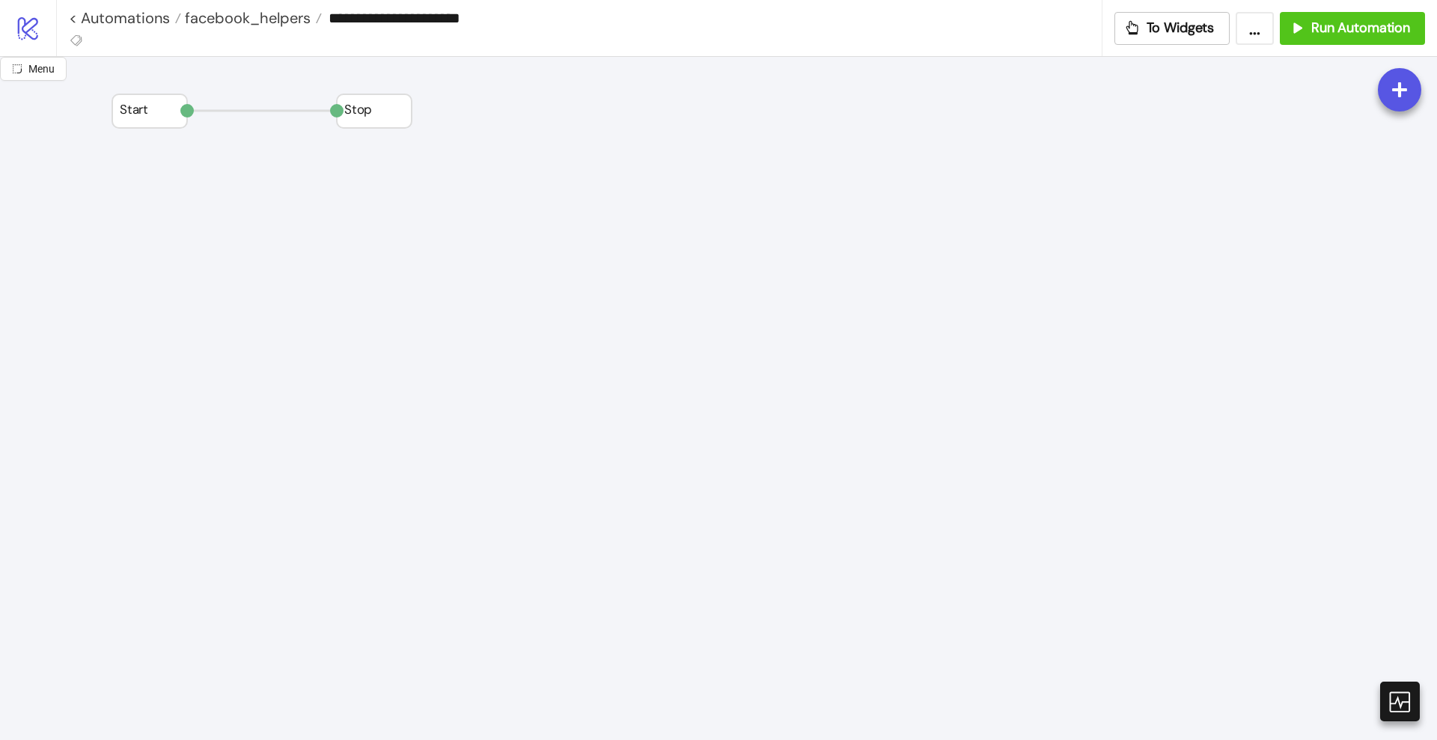
click at [764, 433] on span "Import recipe" at bounding box center [792, 441] width 80 height 16
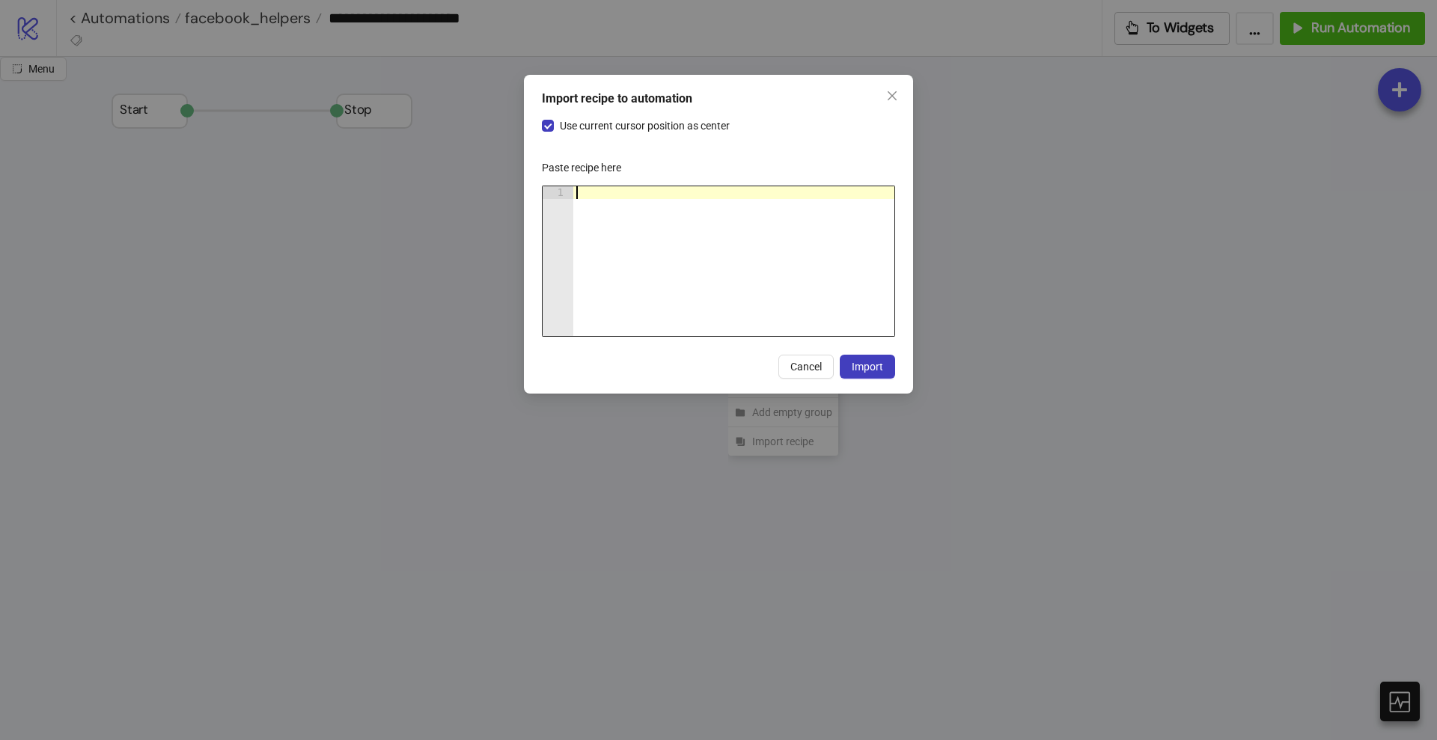
click at [706, 266] on div at bounding box center [733, 273] width 321 height 175
paste textarea "Cursor at row 1"
click at [584, 127] on span "Use current cursor position as center" at bounding box center [645, 125] width 182 height 16
click at [868, 364] on span "Import" at bounding box center [867, 367] width 31 height 12
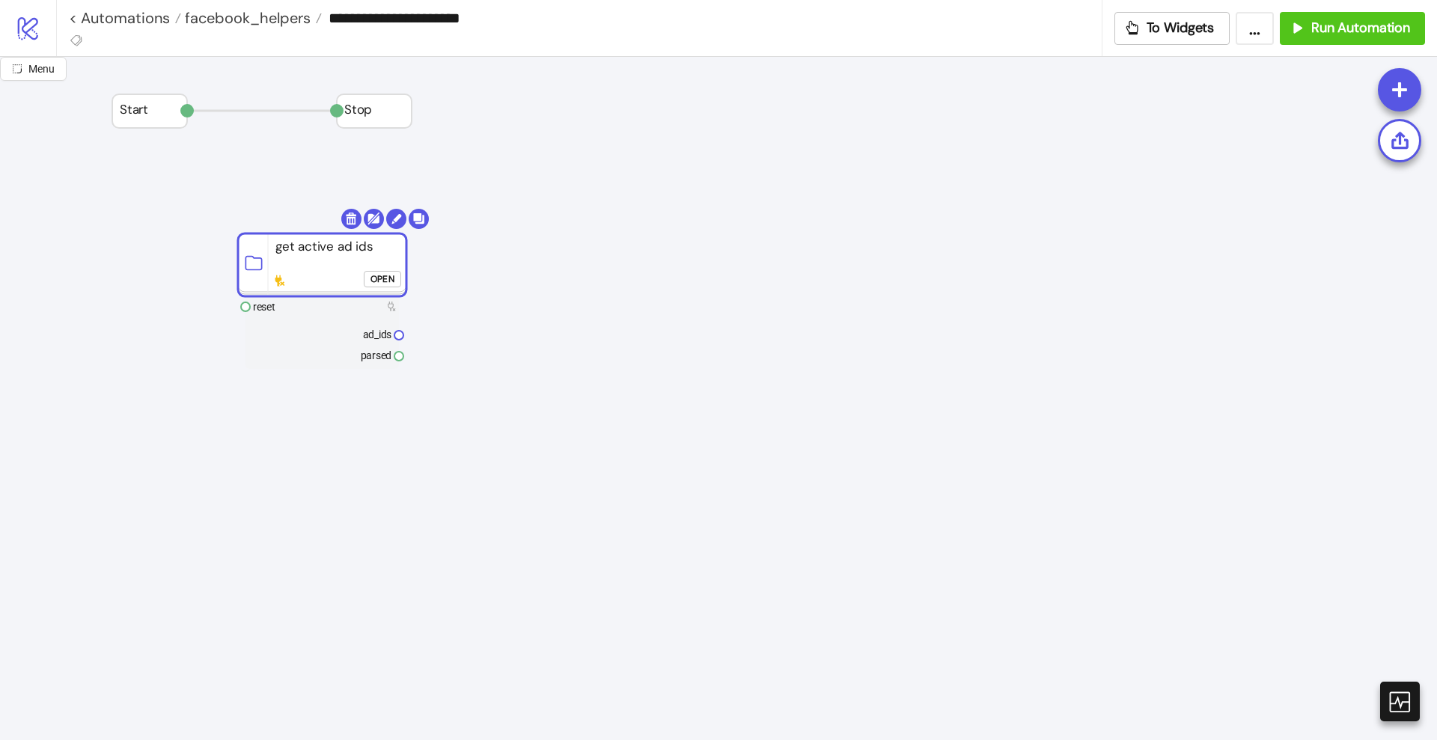
drag, startPoint x: 1102, startPoint y: 304, endPoint x: 317, endPoint y: 274, distance: 785.6
click at [317, 274] on rect at bounding box center [322, 264] width 168 height 63
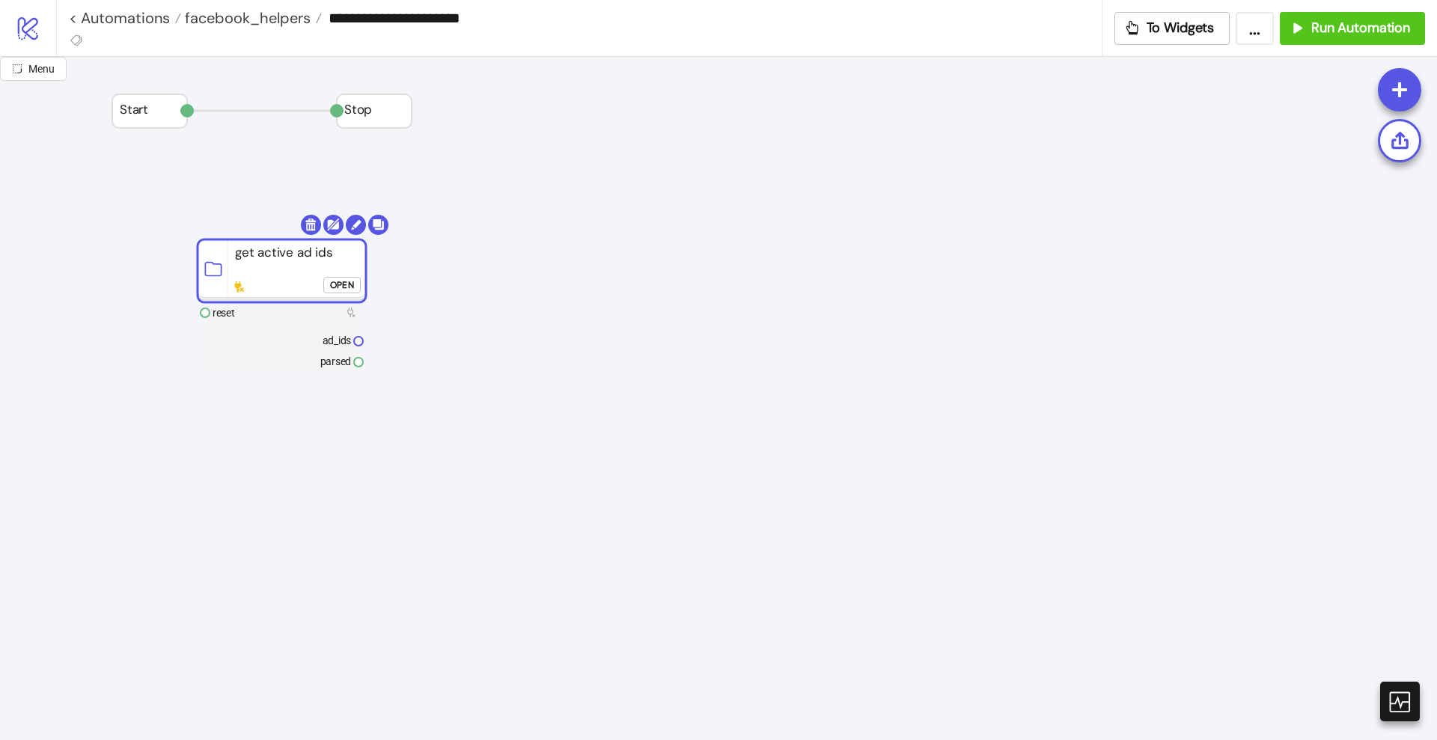
drag, startPoint x: 317, startPoint y: 267, endPoint x: 277, endPoint y: 273, distance: 40.9
click at [277, 273] on rect at bounding box center [282, 270] width 168 height 63
click div "Open"
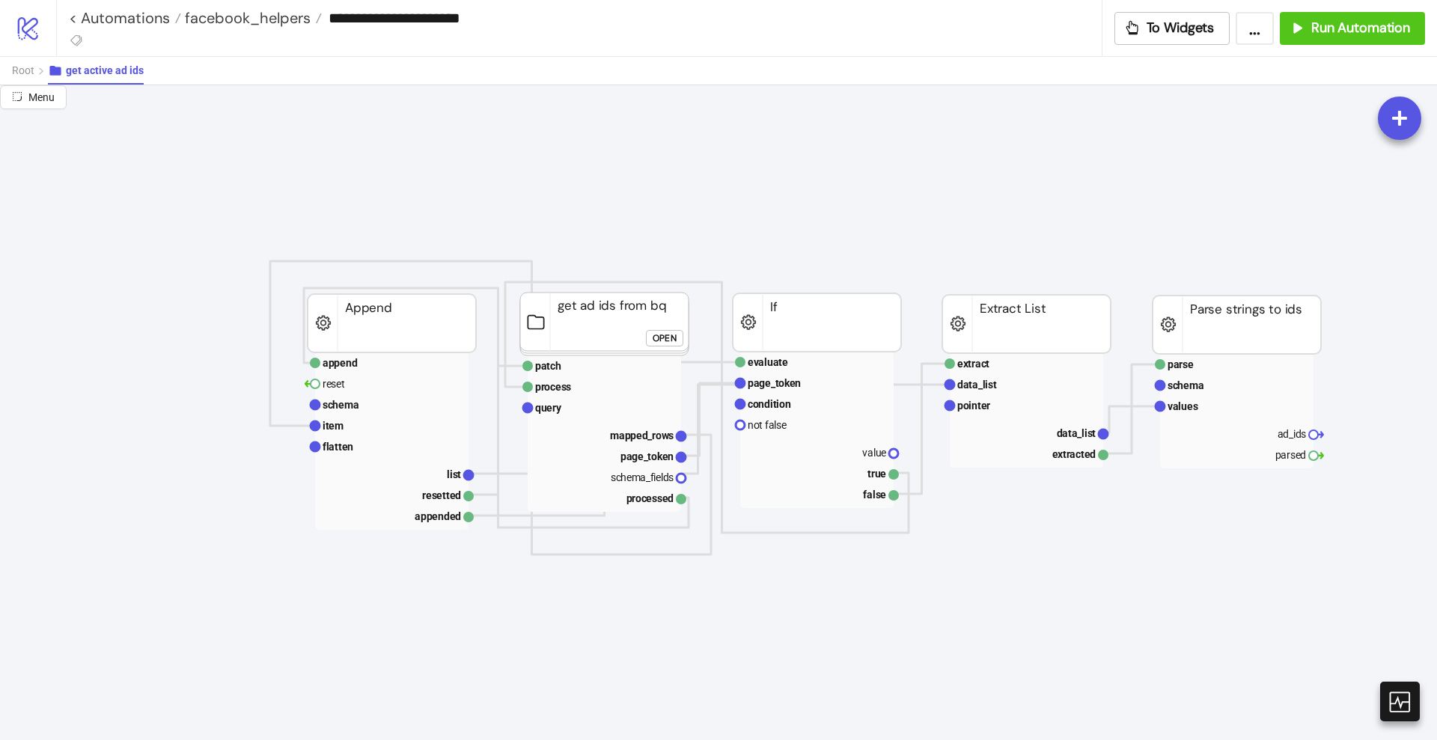
scroll to position [0, 804]
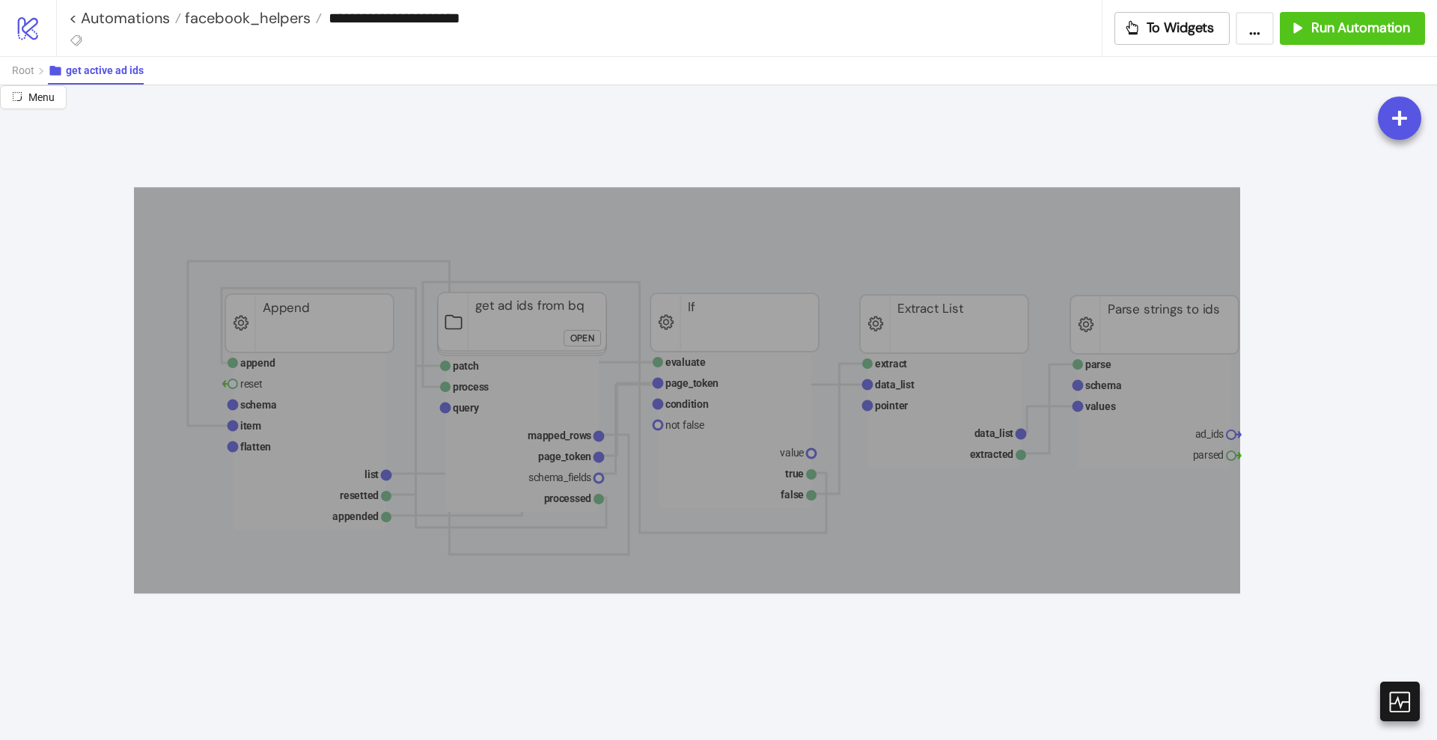
drag, startPoint x: 141, startPoint y: 189, endPoint x: 1286, endPoint y: 613, distance: 1220.8
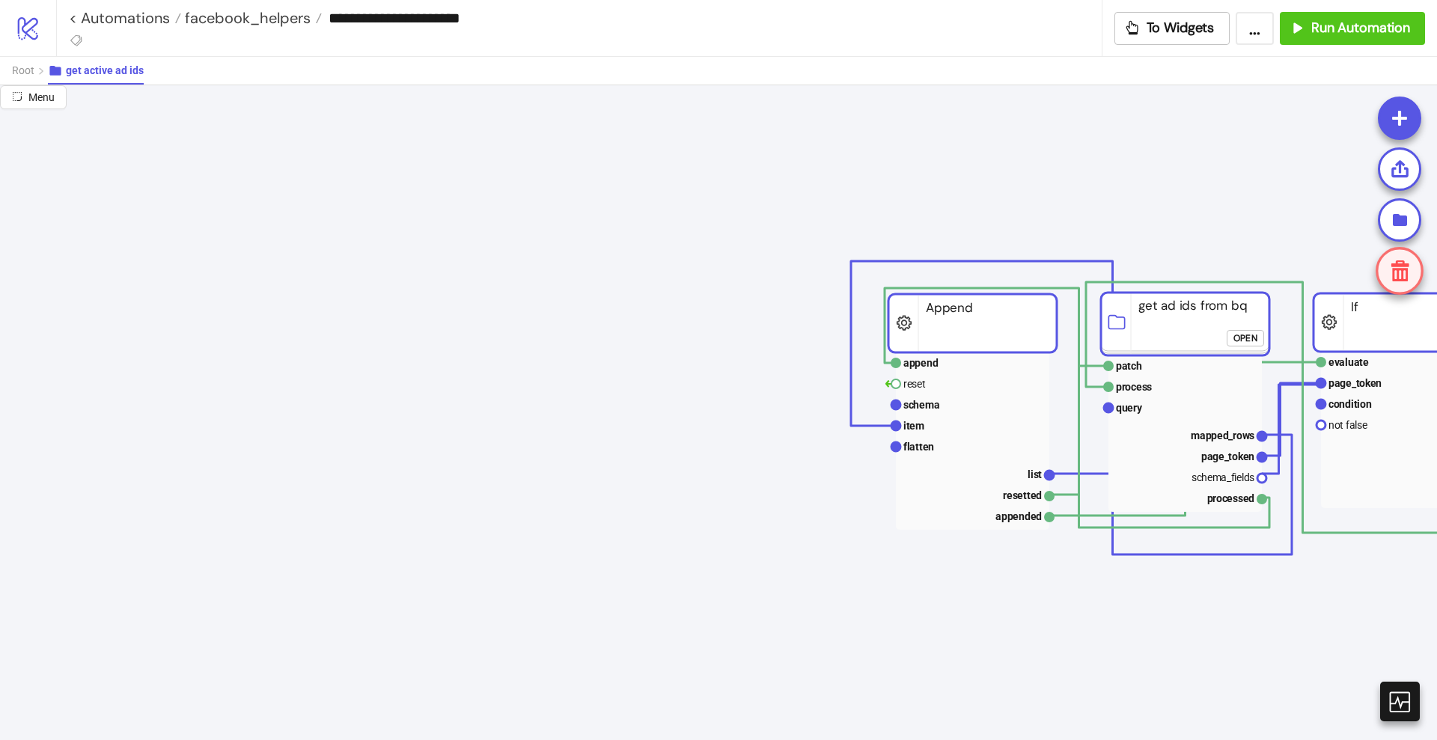
scroll to position [0, 0]
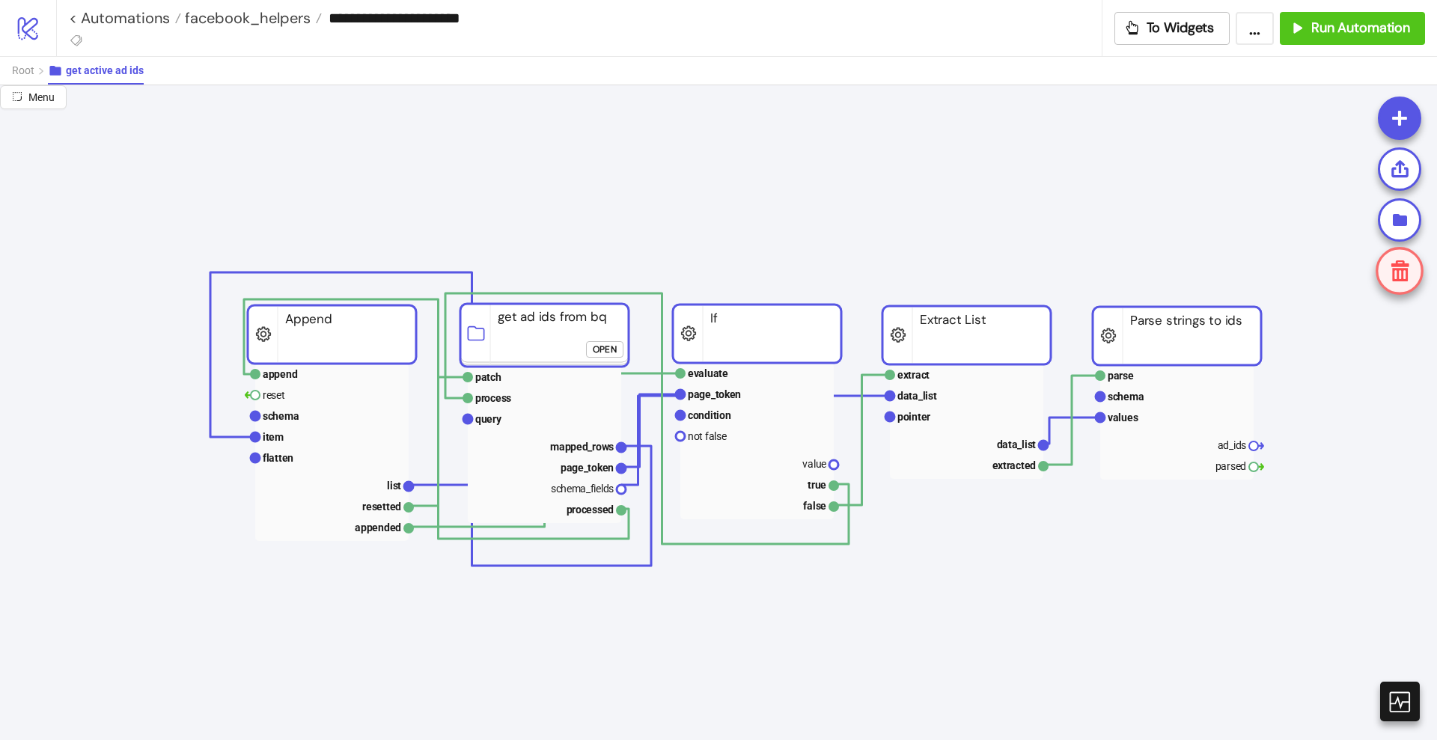
drag, startPoint x: 1098, startPoint y: 324, endPoint x: 326, endPoint y: 338, distance: 772.4
click at [326, 338] on rect at bounding box center [332, 334] width 168 height 58
